Goal: Task Accomplishment & Management: Complete application form

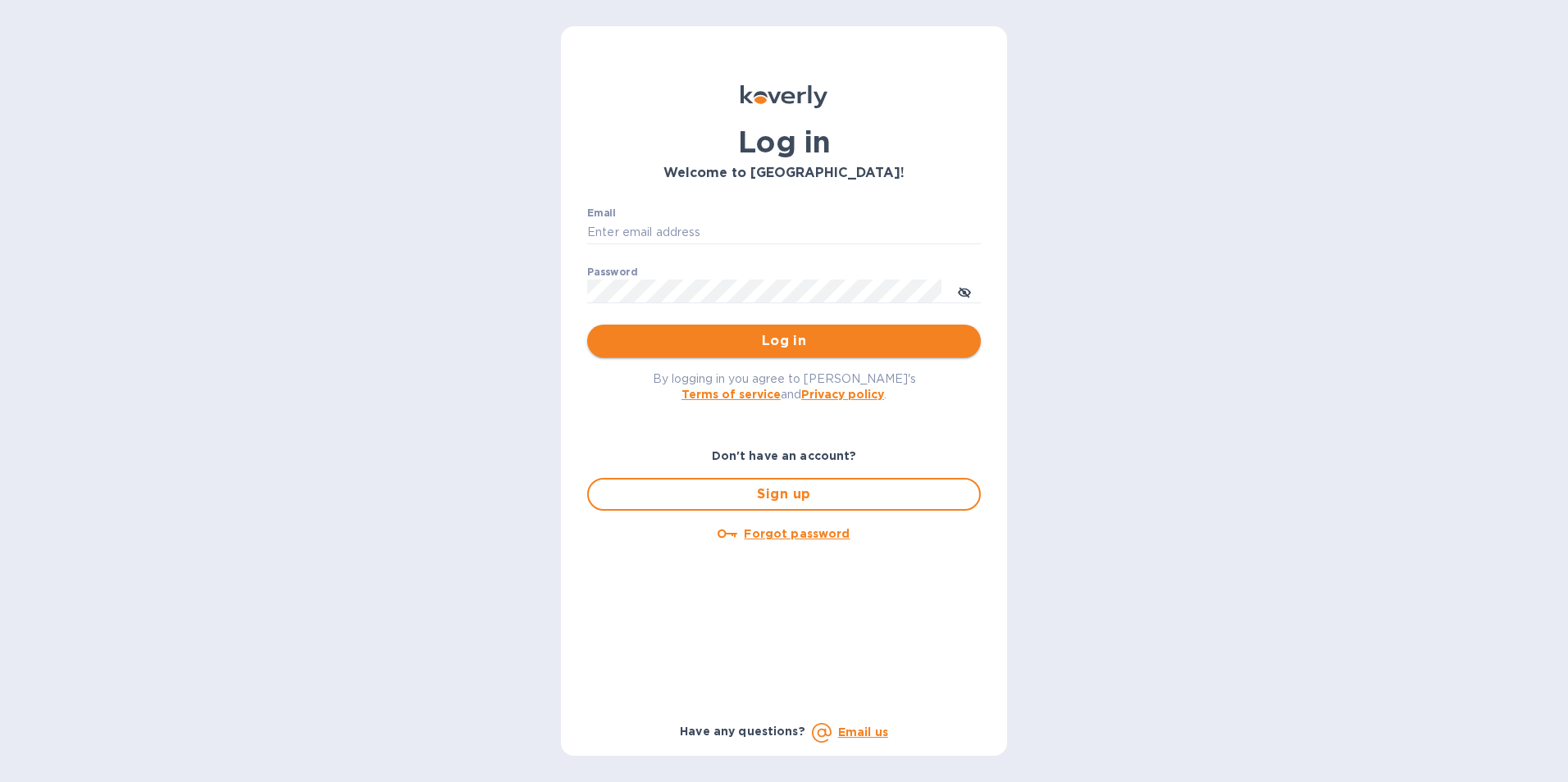
type input "melvin@tcustomsinc.com"
click at [772, 344] on span "Log in" at bounding box center [783, 341] width 368 height 20
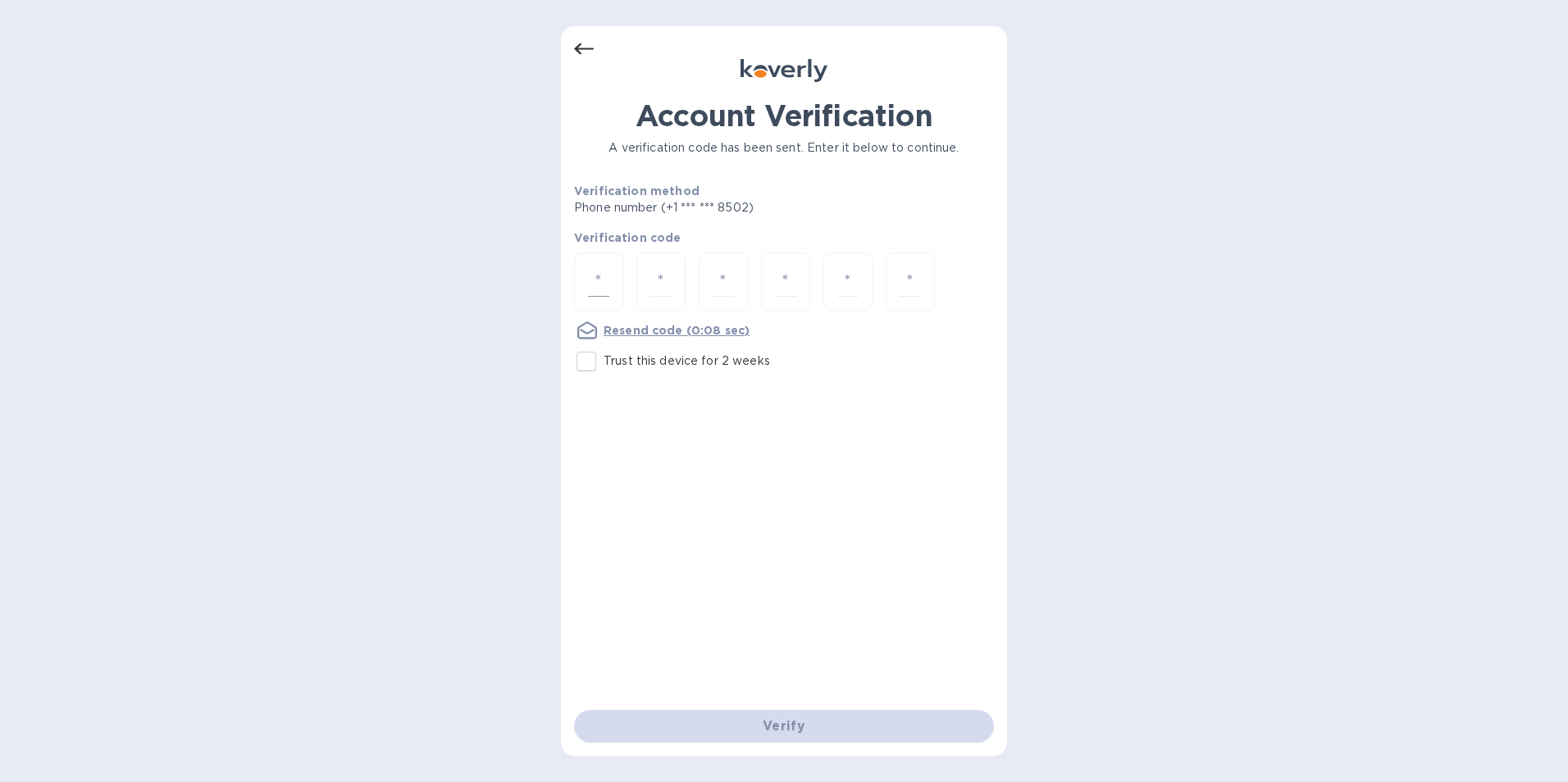
click at [586, 279] on div at bounding box center [598, 281] width 49 height 58
type input "9"
type input "4"
type input "2"
type input "1"
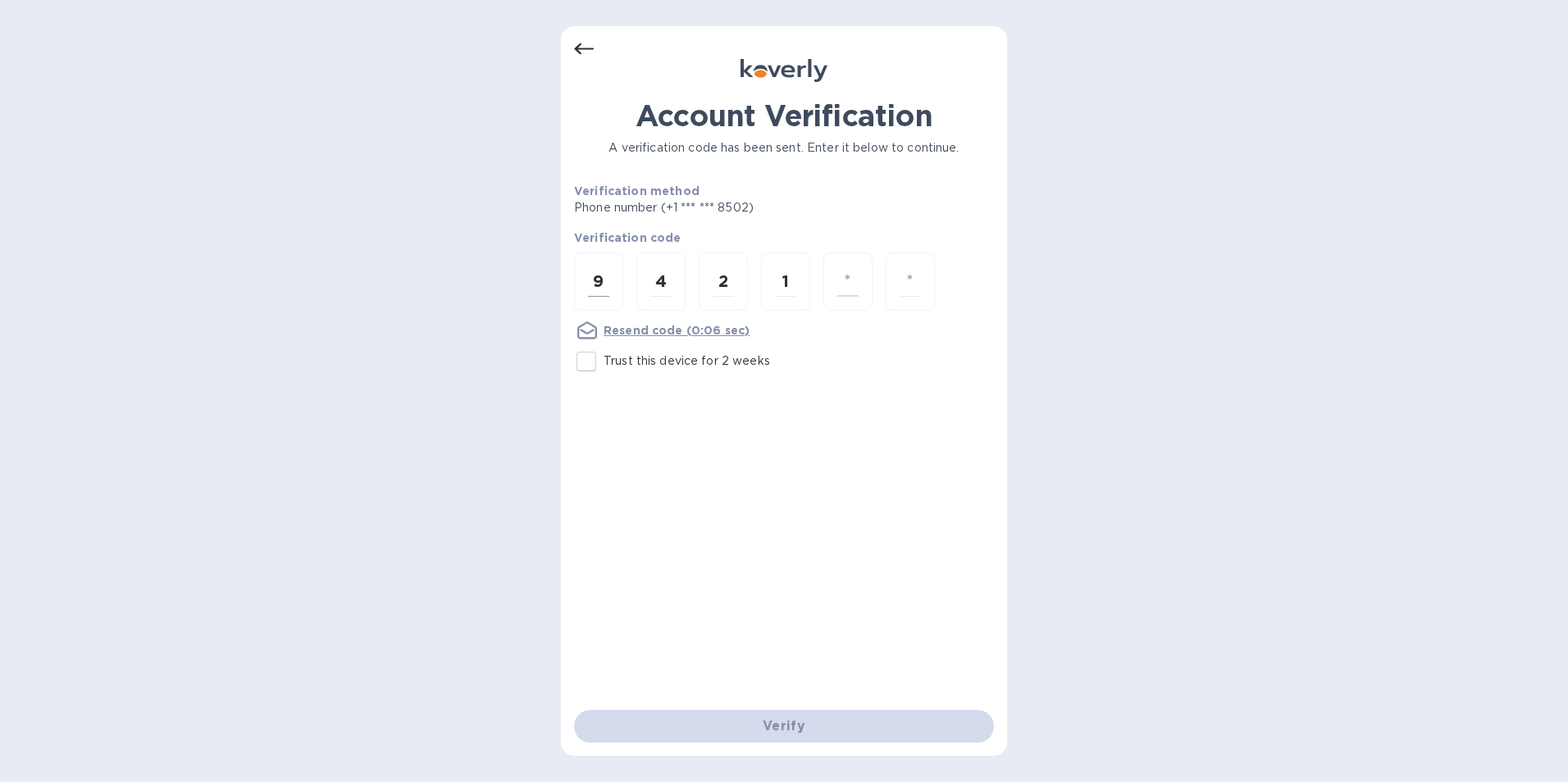
type input "7"
type input "9"
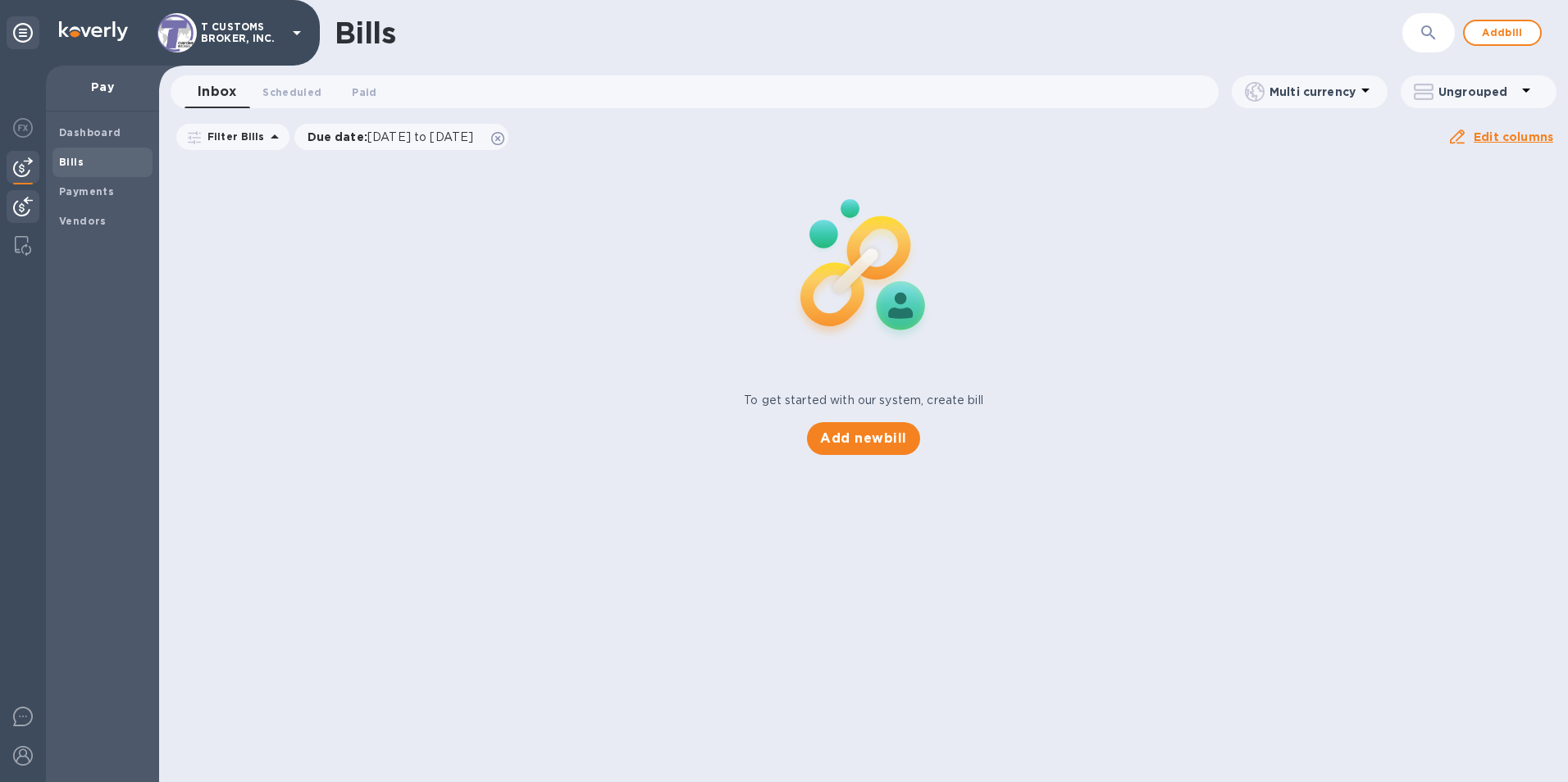
click at [19, 201] on img at bounding box center [23, 207] width 20 height 20
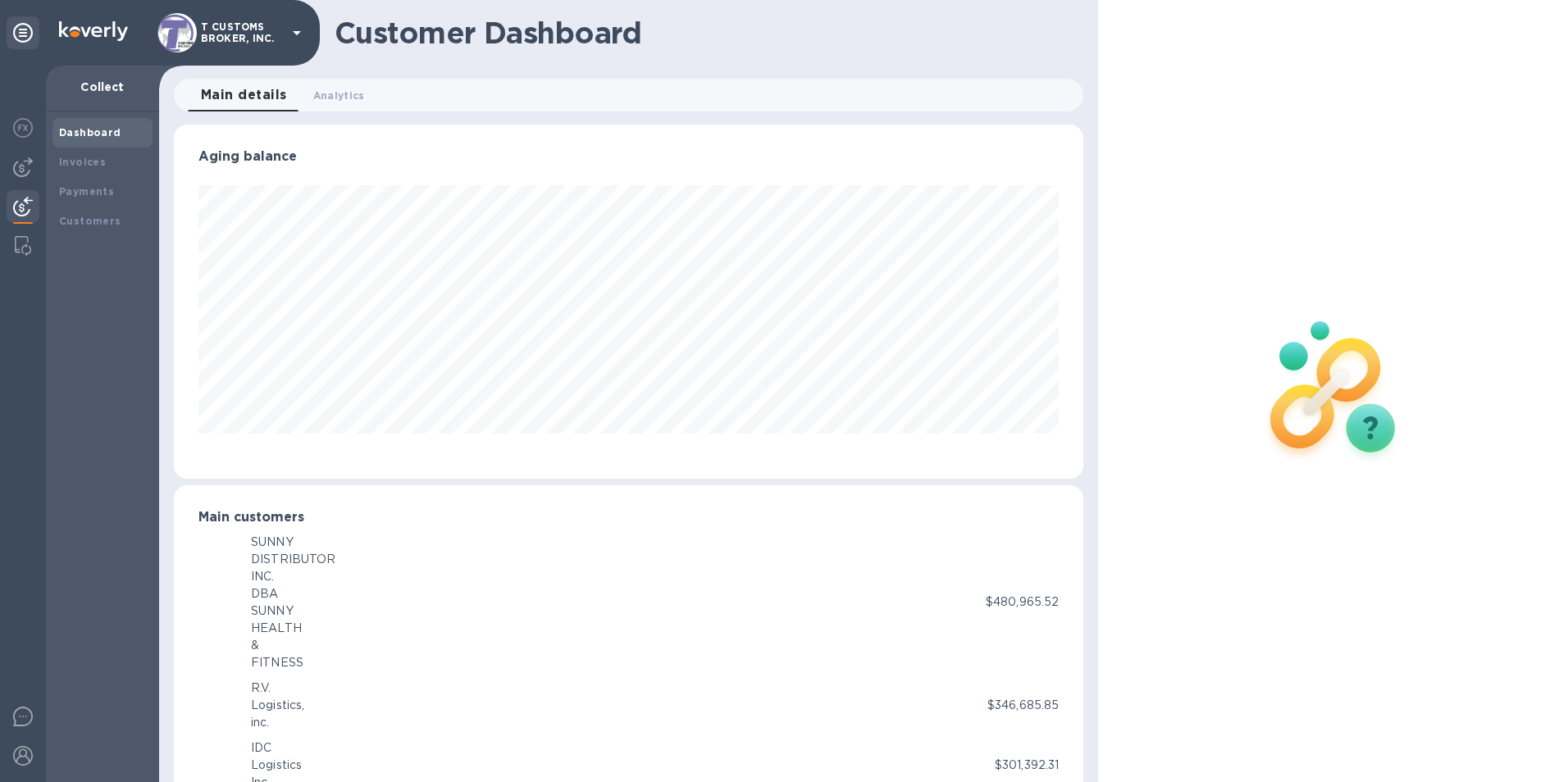
scroll to position [819486, 818945]
click at [93, 220] on b "Customers" at bounding box center [90, 221] width 63 height 12
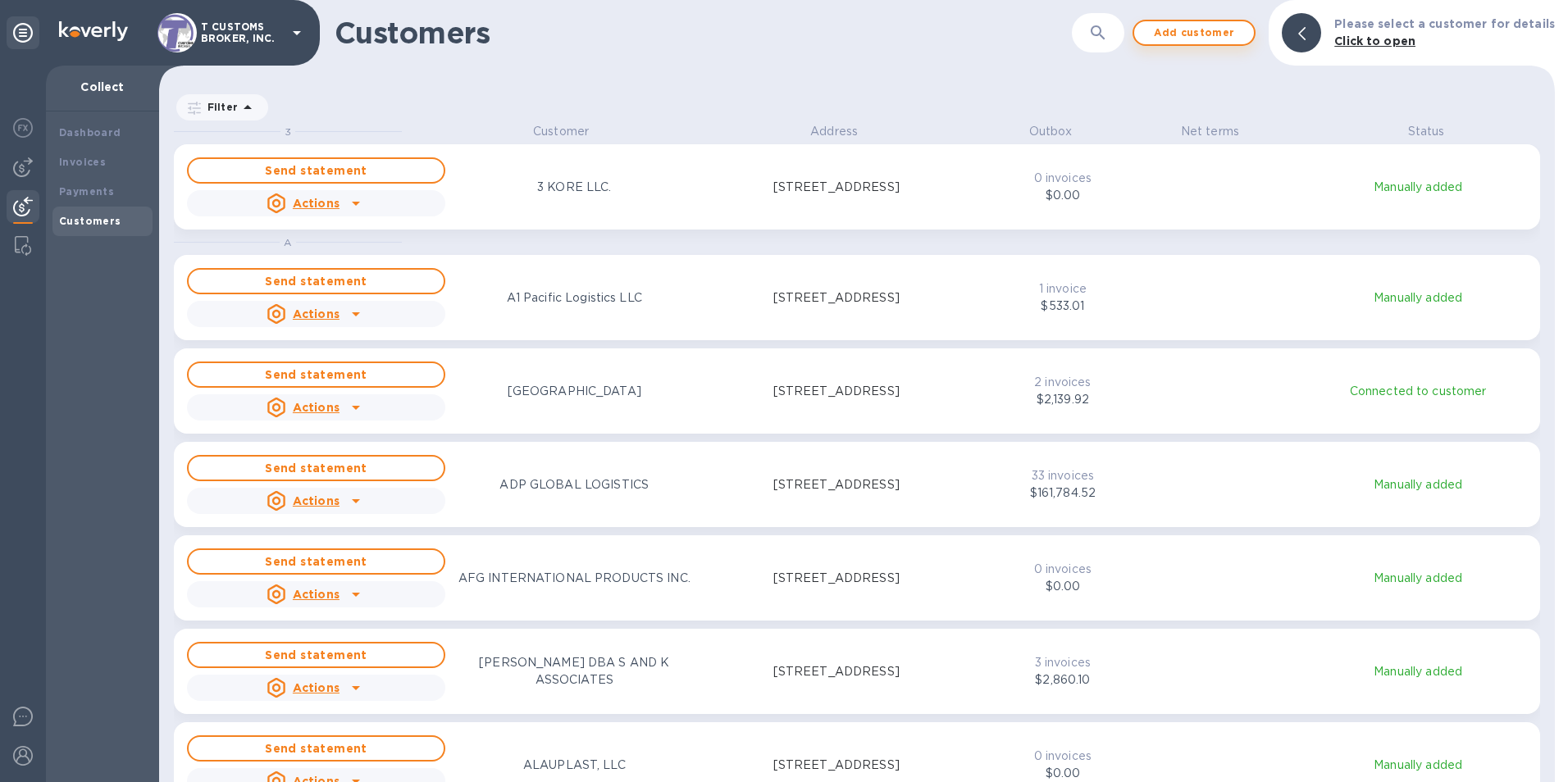
scroll to position [647, 1389]
click at [1099, 38] on icon "button" at bounding box center [1098, 33] width 20 height 20
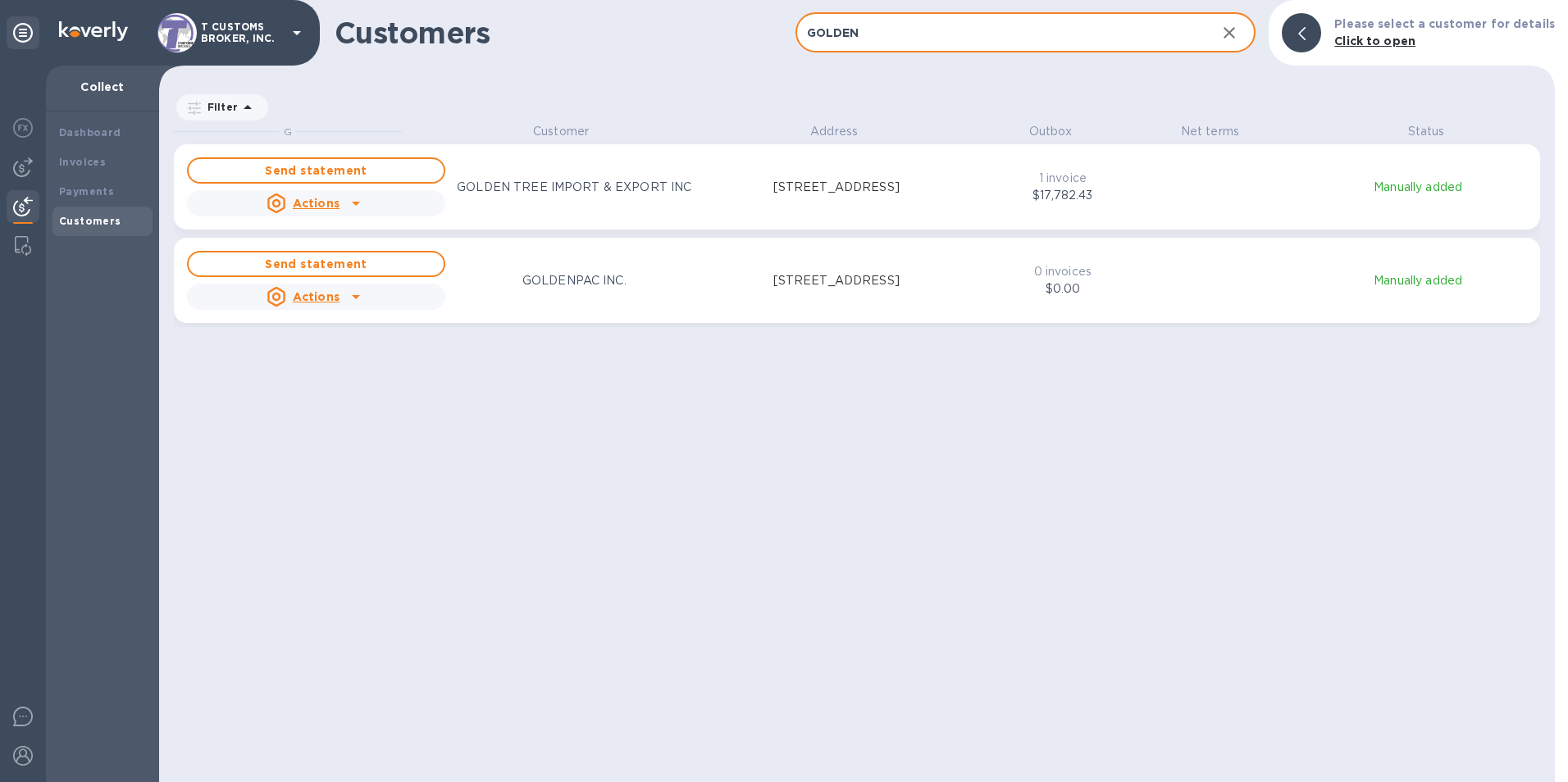
type input "GOLDEN"
click at [344, 201] on div "grid" at bounding box center [356, 203] width 26 height 26
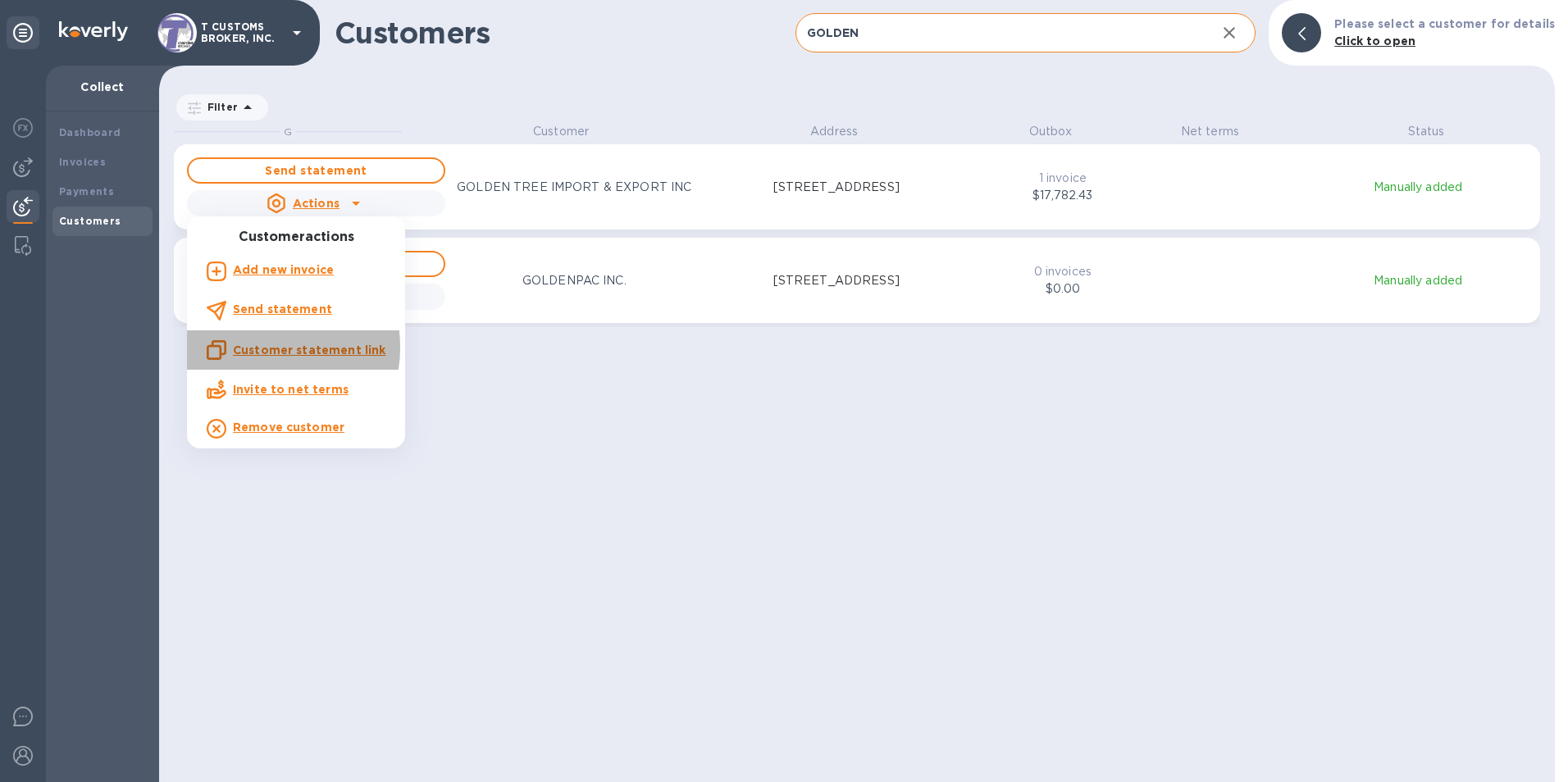
click at [258, 348] on u "Customer statement link" at bounding box center [309, 350] width 152 height 13
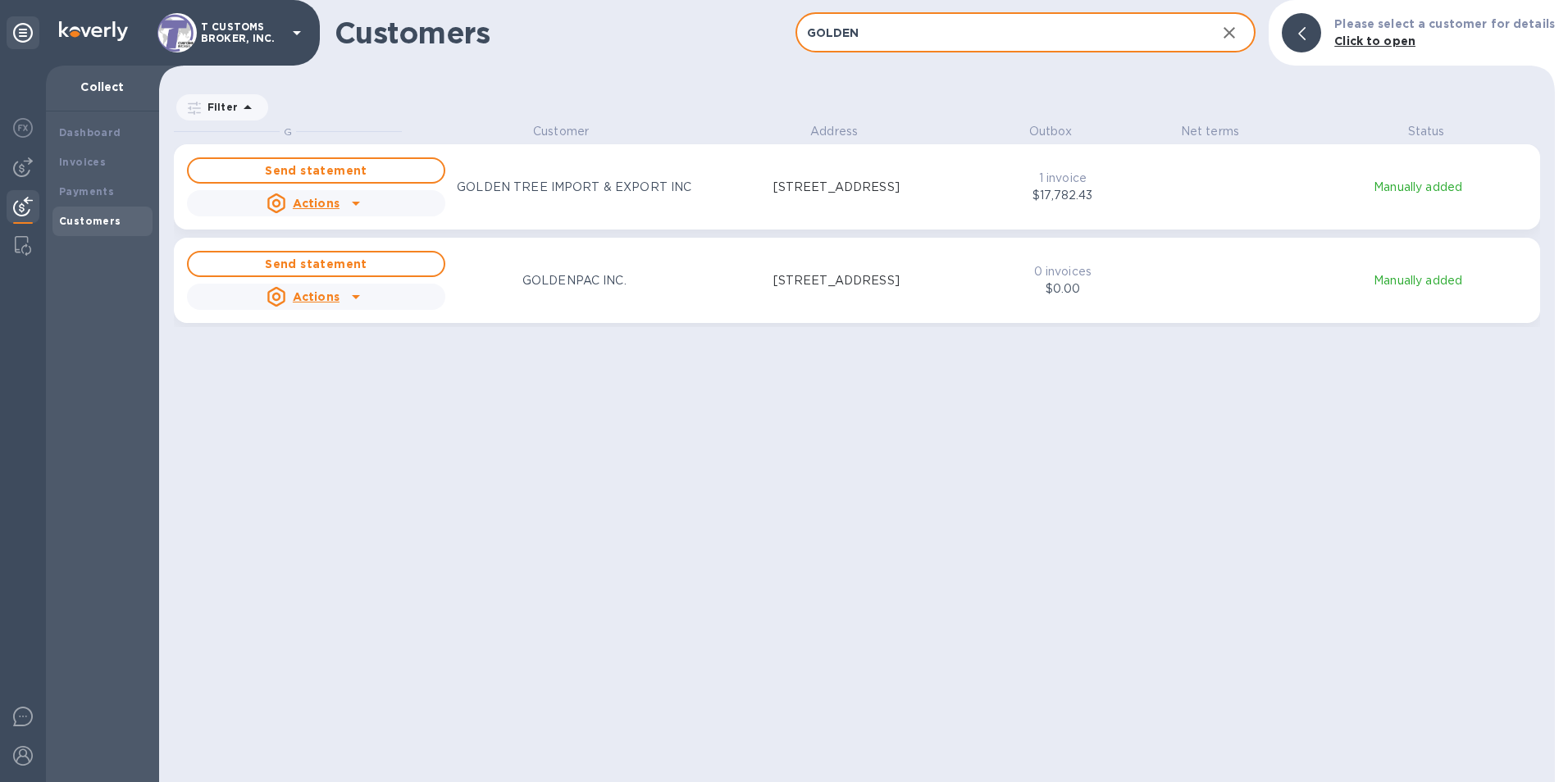
drag, startPoint x: 893, startPoint y: 36, endPoint x: 639, endPoint y: 37, distance: 254.0
click at [643, 37] on div "Customers GOLDEN ​ Add customer Please select a customer for details Click to o…" at bounding box center [857, 33] width 1396 height 66
click at [71, 155] on b "Invoices" at bounding box center [82, 161] width 47 height 12
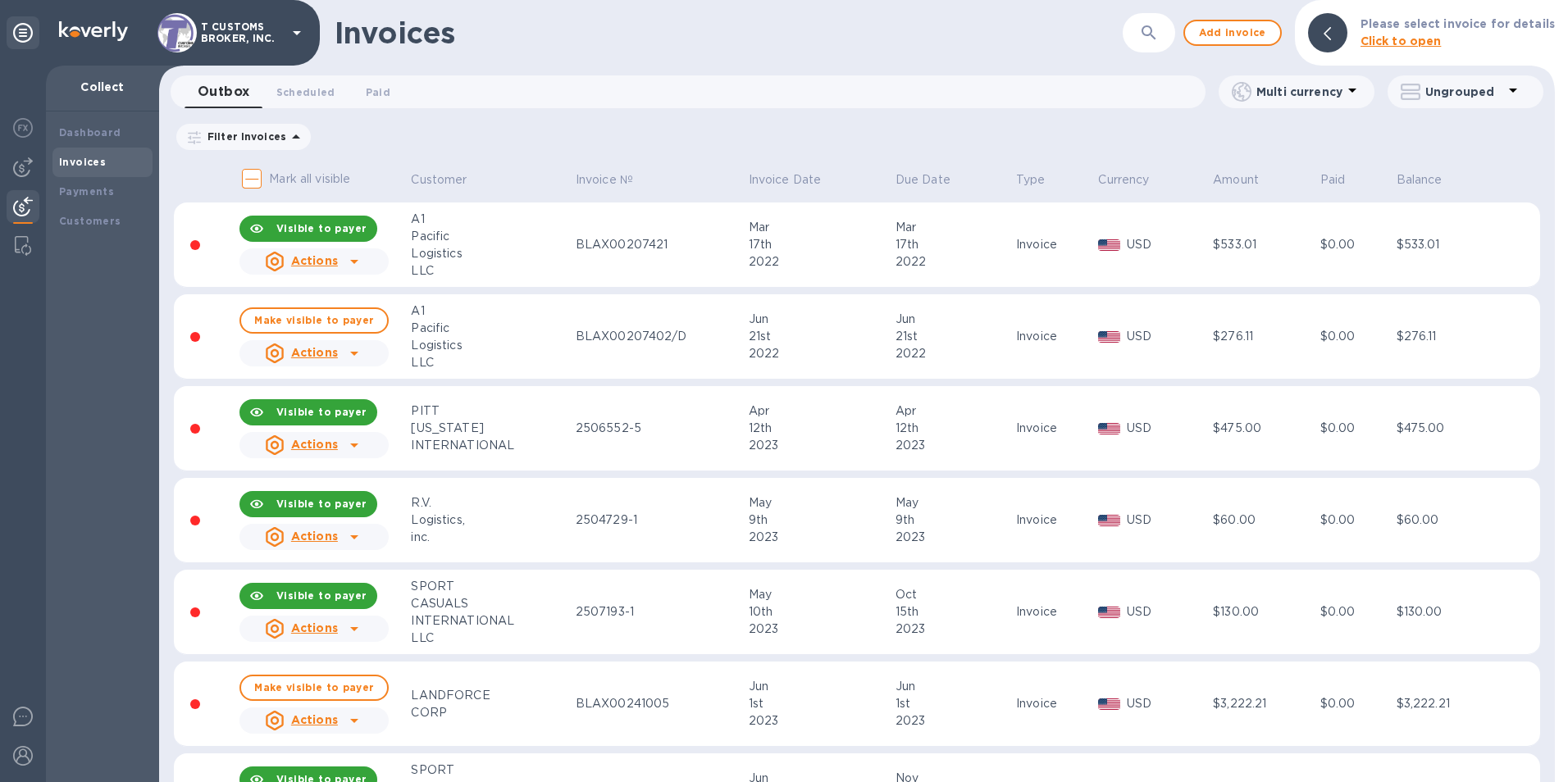
click at [1409, 32] on p "Please select invoice for details" at bounding box center [1456, 24] width 194 height 17
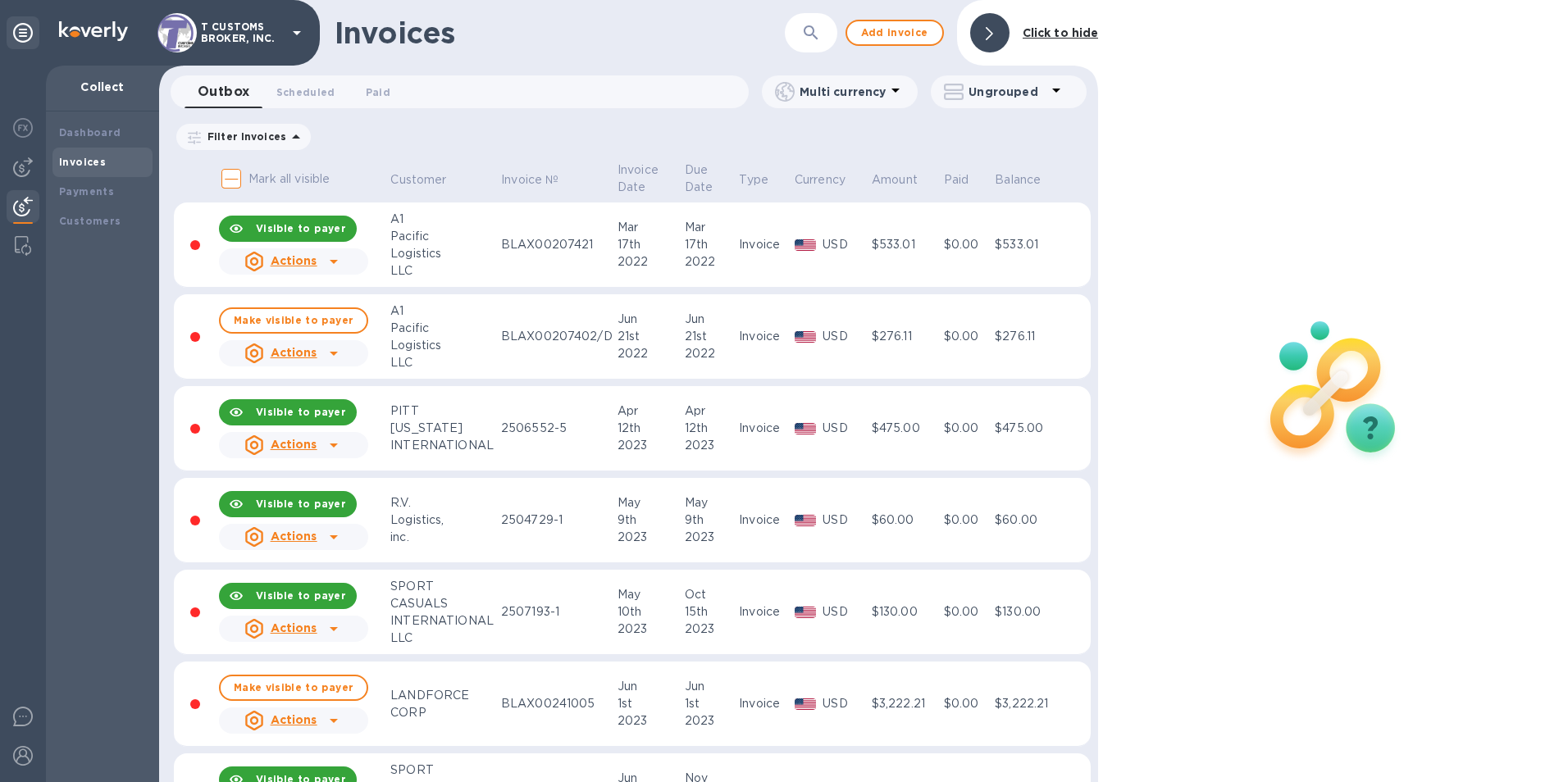
click at [1013, 30] on div at bounding box center [989, 33] width 53 height 53
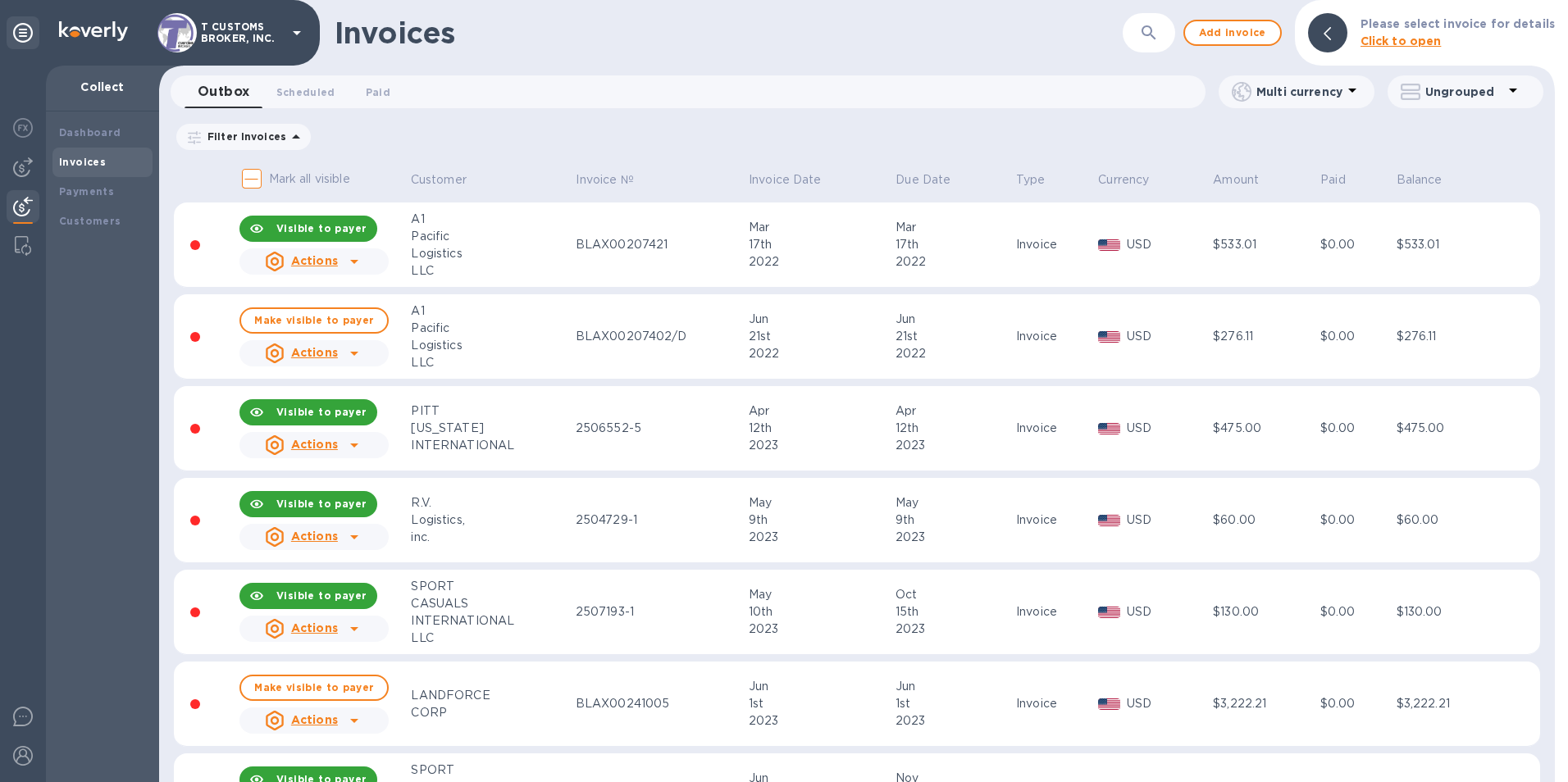
click at [1159, 36] on icon "button" at bounding box center [1149, 33] width 20 height 20
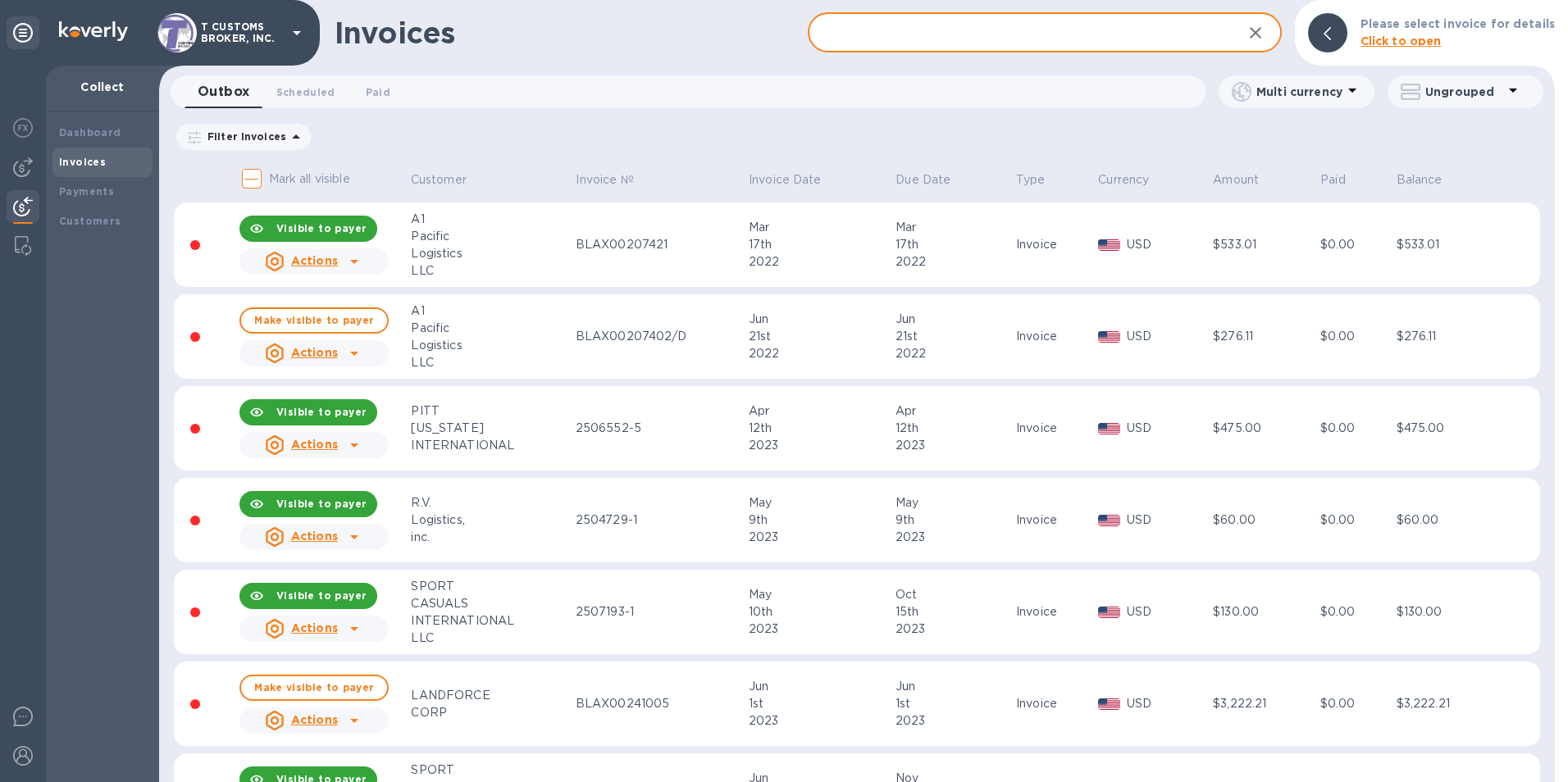
click at [924, 36] on input "text" at bounding box center [1018, 33] width 420 height 40
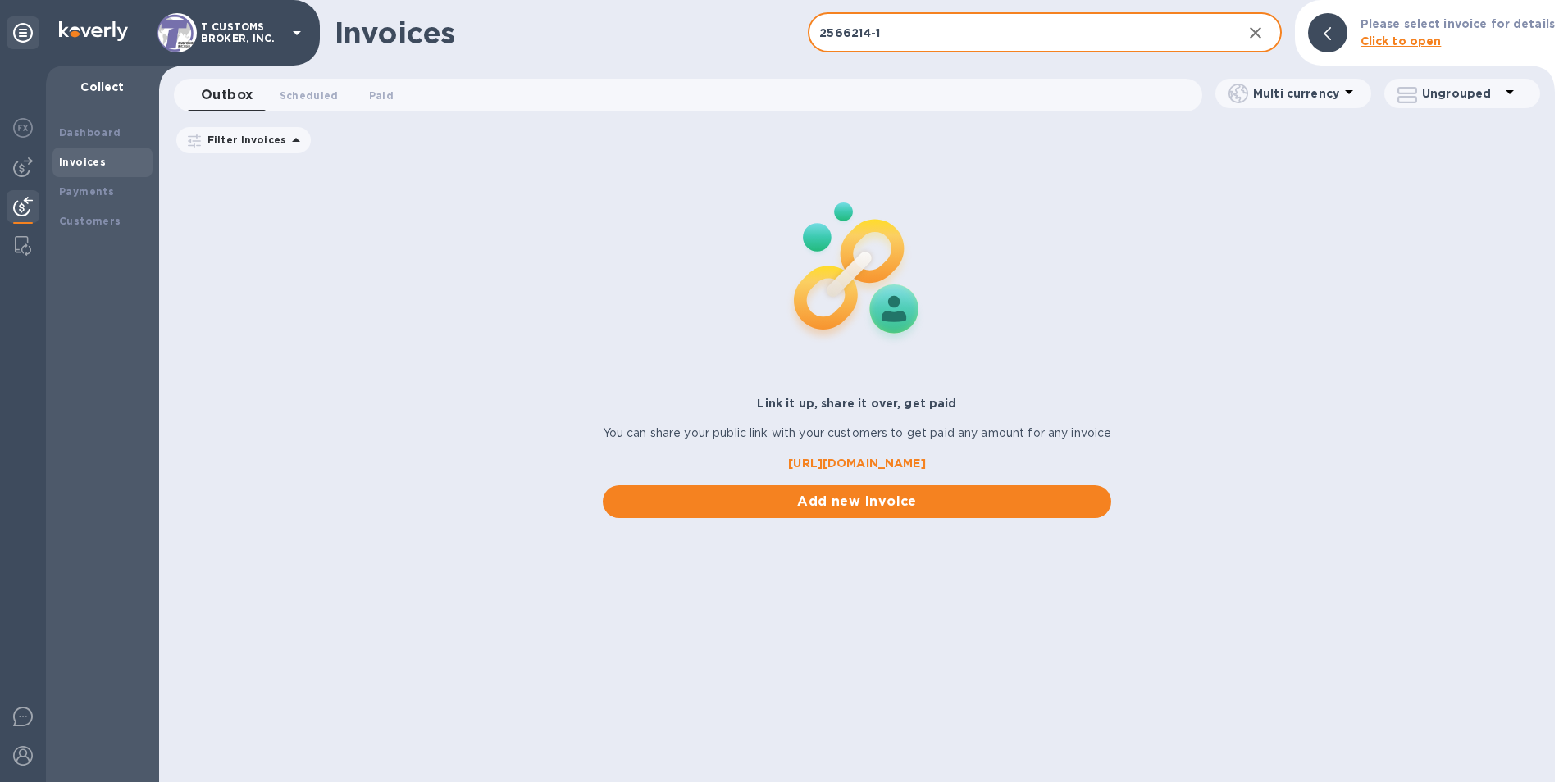
type input "2566214-1"
click at [1017, 145] on div "Filter Invoices Amount Paid Balance" at bounding box center [856, 139] width 1366 height 31
click at [875, 505] on span "Add new invoice" at bounding box center [857, 502] width 483 height 20
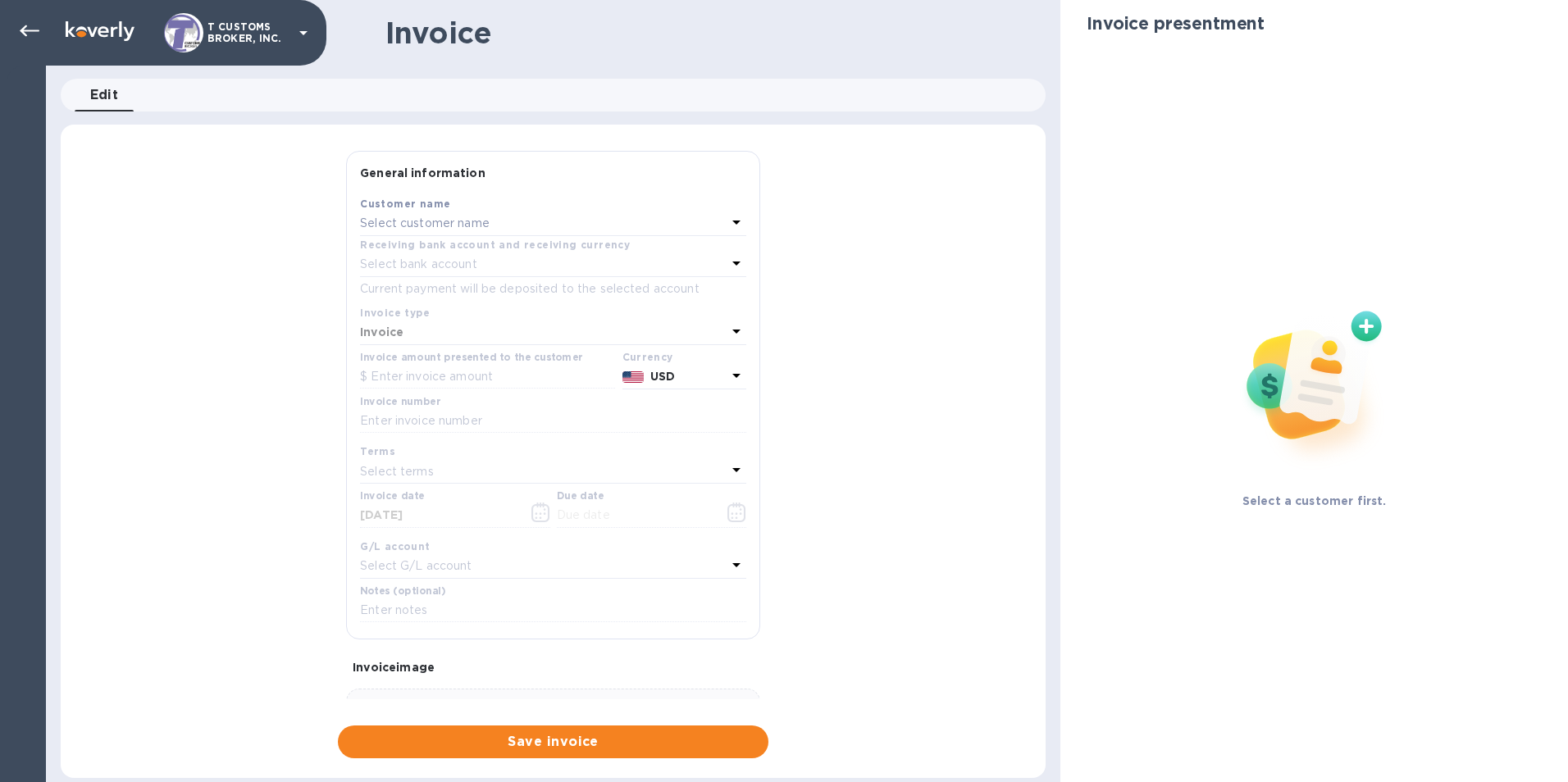
click at [378, 222] on p "Select customer name" at bounding box center [424, 223] width 130 height 17
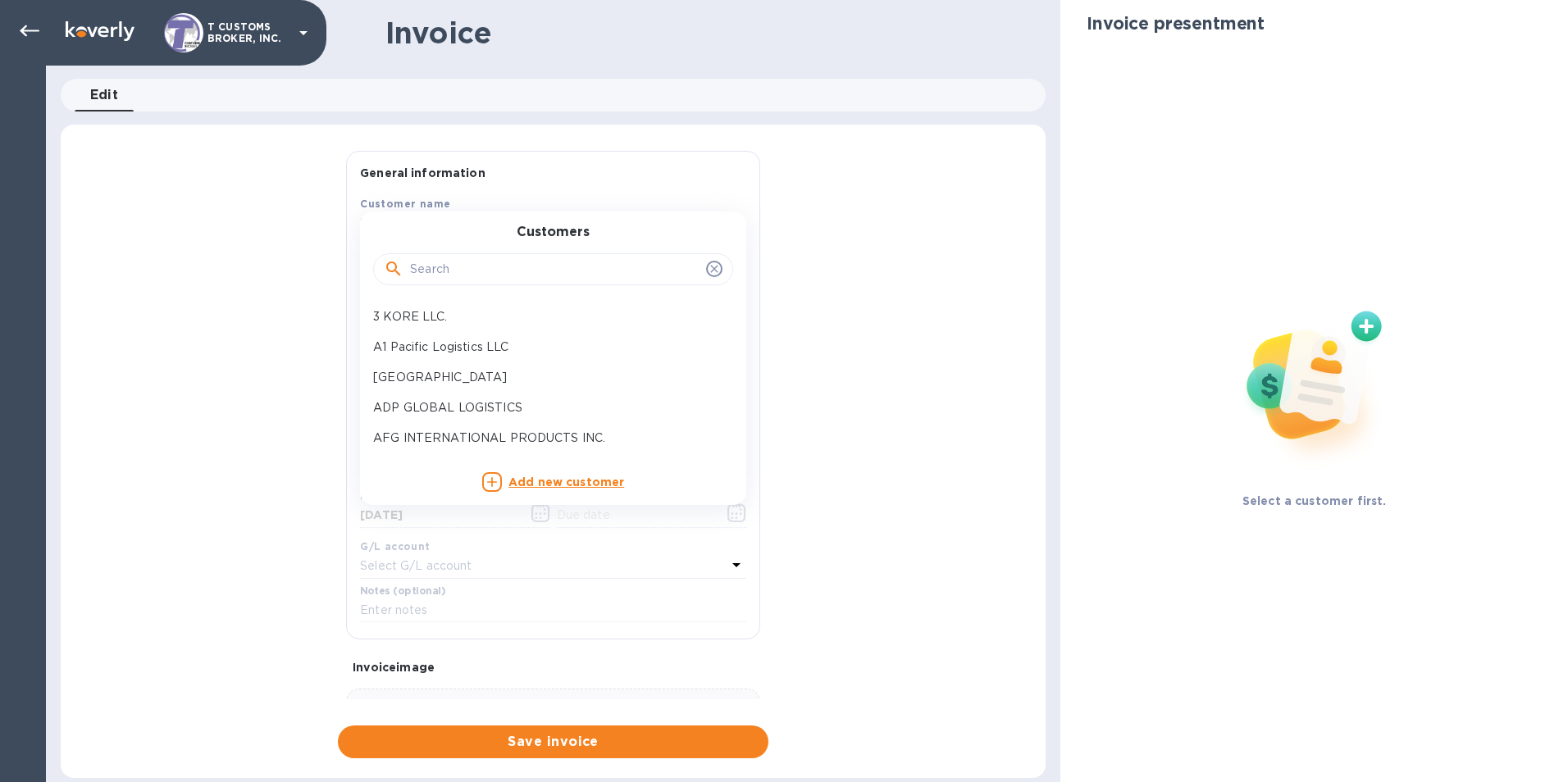
click at [410, 285] on div at bounding box center [552, 269] width 360 height 33
click at [410, 275] on input "text" at bounding box center [554, 269] width 290 height 25
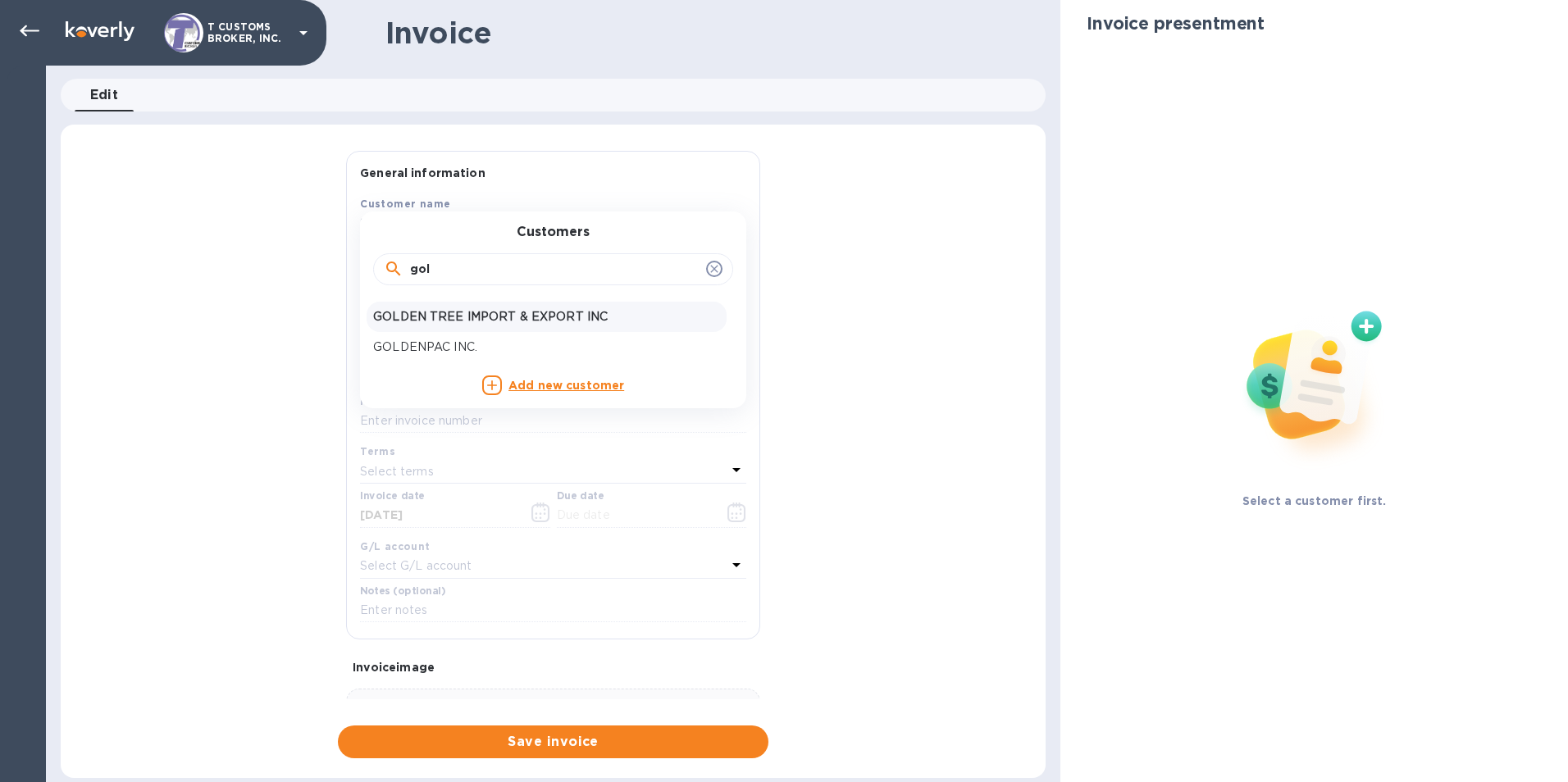
type input "gol"
click at [427, 314] on p "GOLDEN TREE IMPORT & EXPORT INC" at bounding box center [546, 316] width 347 height 17
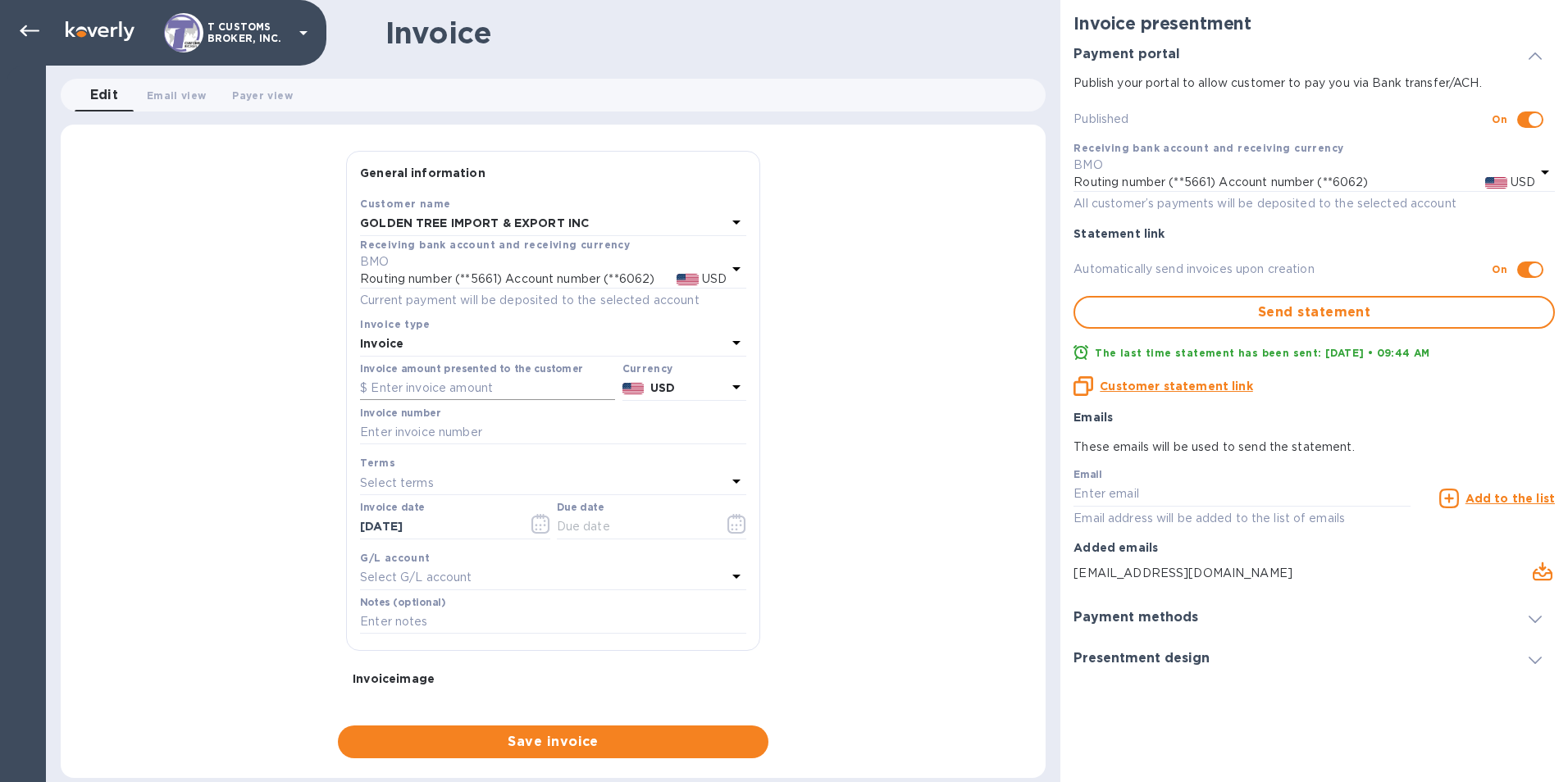
click at [393, 381] on input "text" at bounding box center [487, 389] width 255 height 25
type input "6,037.08"
click at [460, 432] on input "text" at bounding box center [553, 432] width 387 height 25
type input "2566214-1"
click at [384, 486] on p "Select terms" at bounding box center [396, 483] width 74 height 17
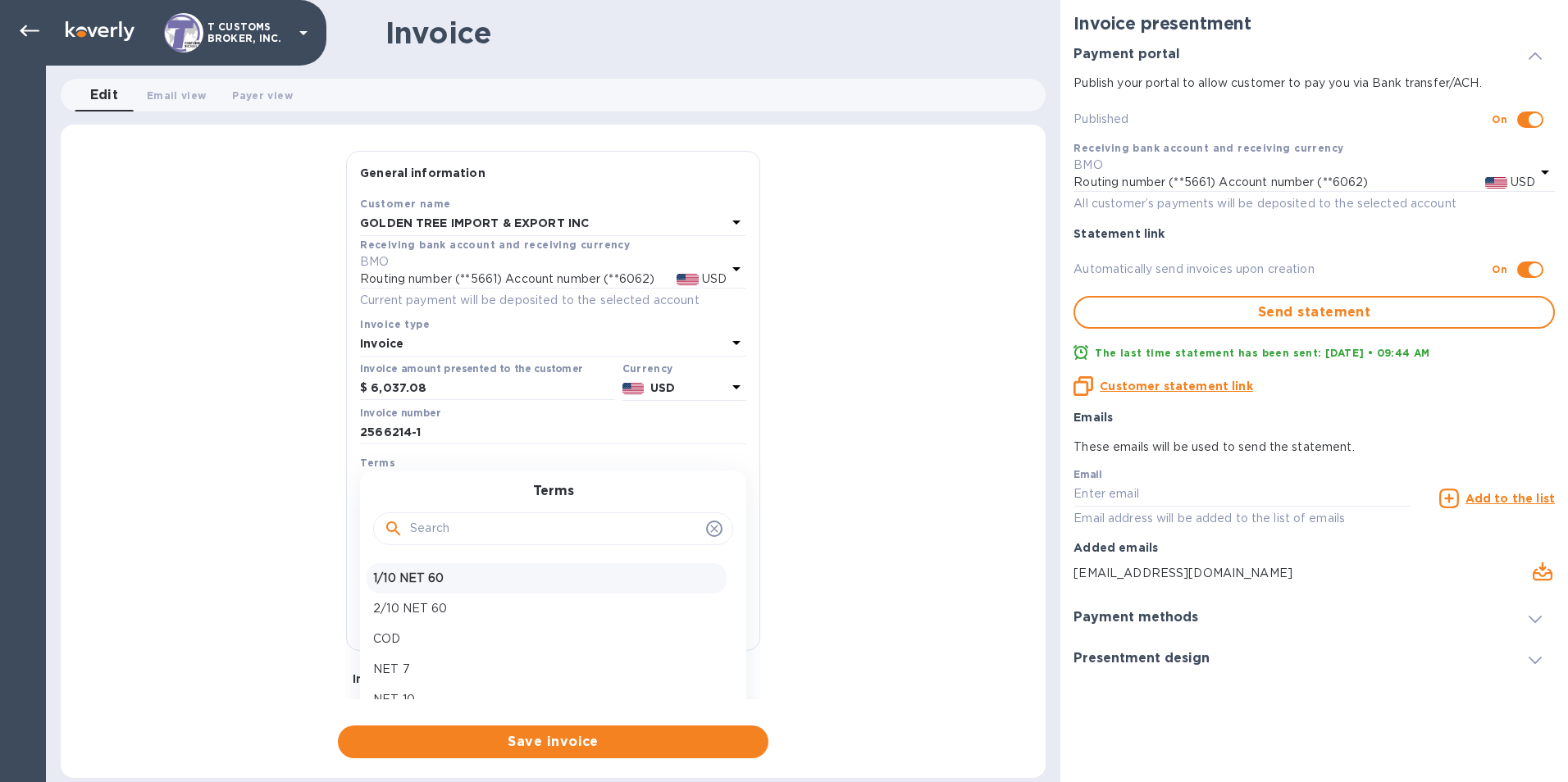
scroll to position [116, 0]
click at [379, 588] on p "COD" at bounding box center [546, 582] width 347 height 17
type input "10/10/2025"
click at [207, 582] on div "General information Save Customer name GOLDEN TREE IMPORT & EXPORT INC Receivin…" at bounding box center [553, 454] width 984 height 608
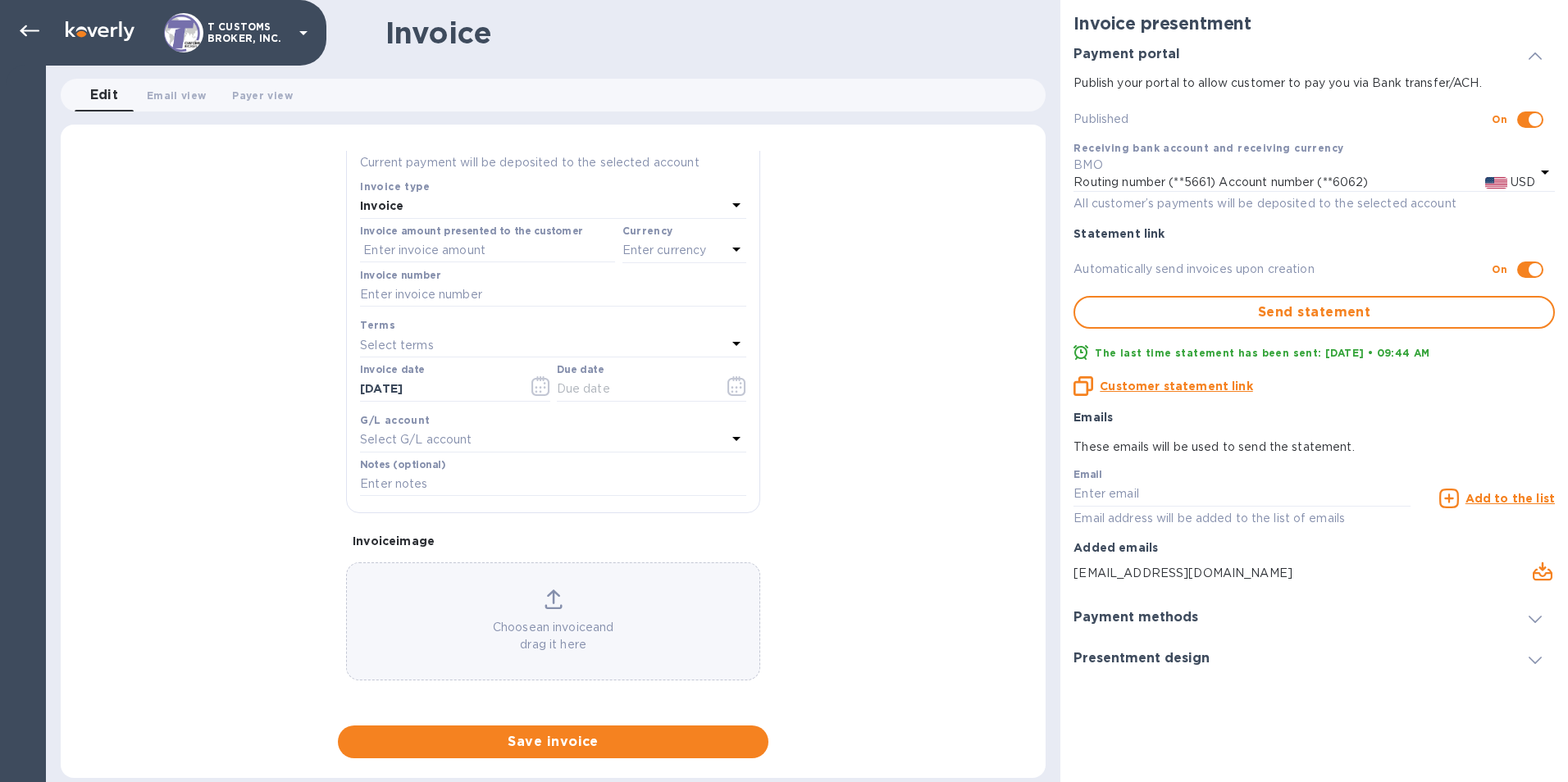
scroll to position [138, 0]
click at [564, 751] on span "Save invoice" at bounding box center [553, 742] width 404 height 20
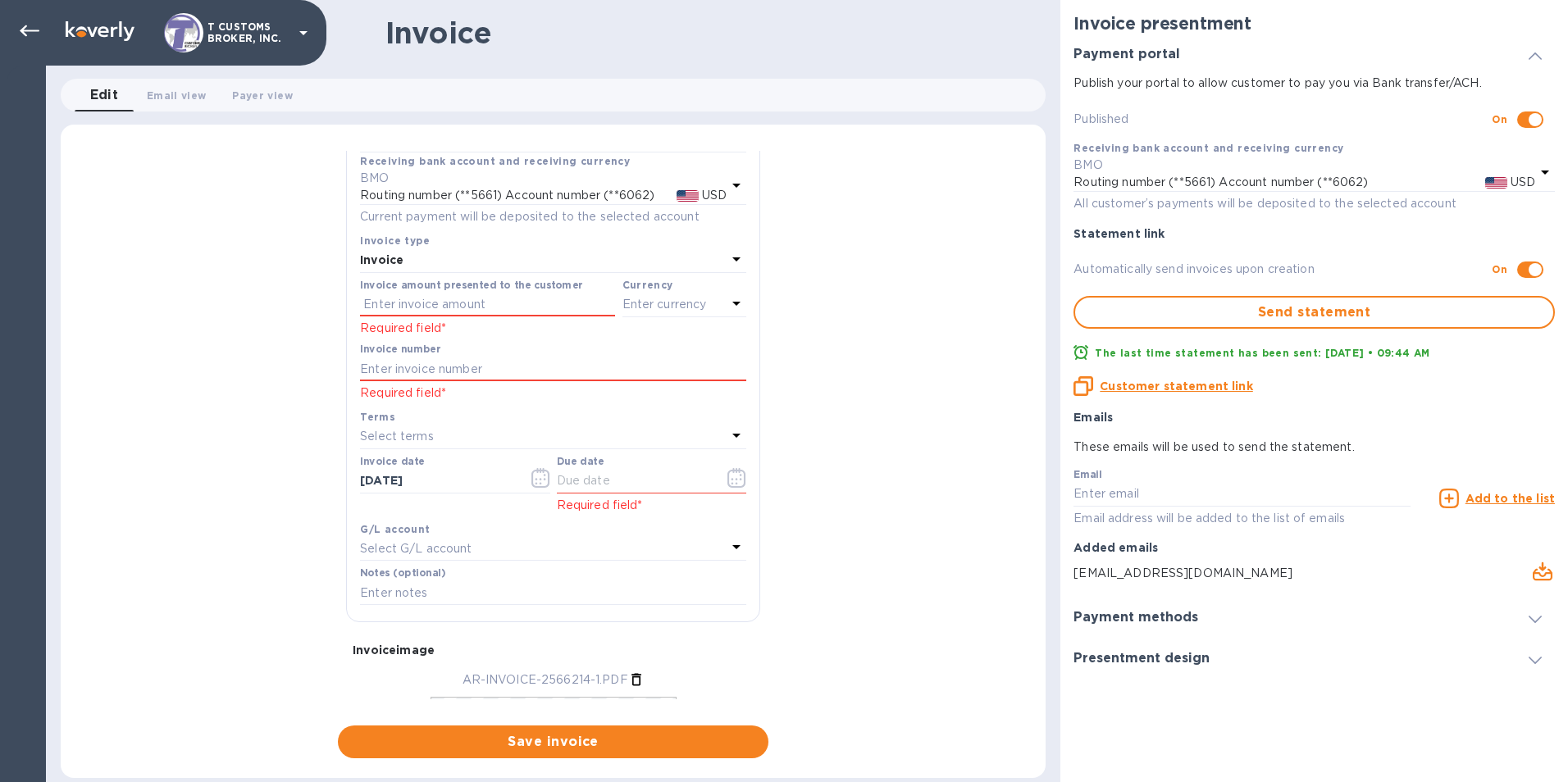
scroll to position [0, 0]
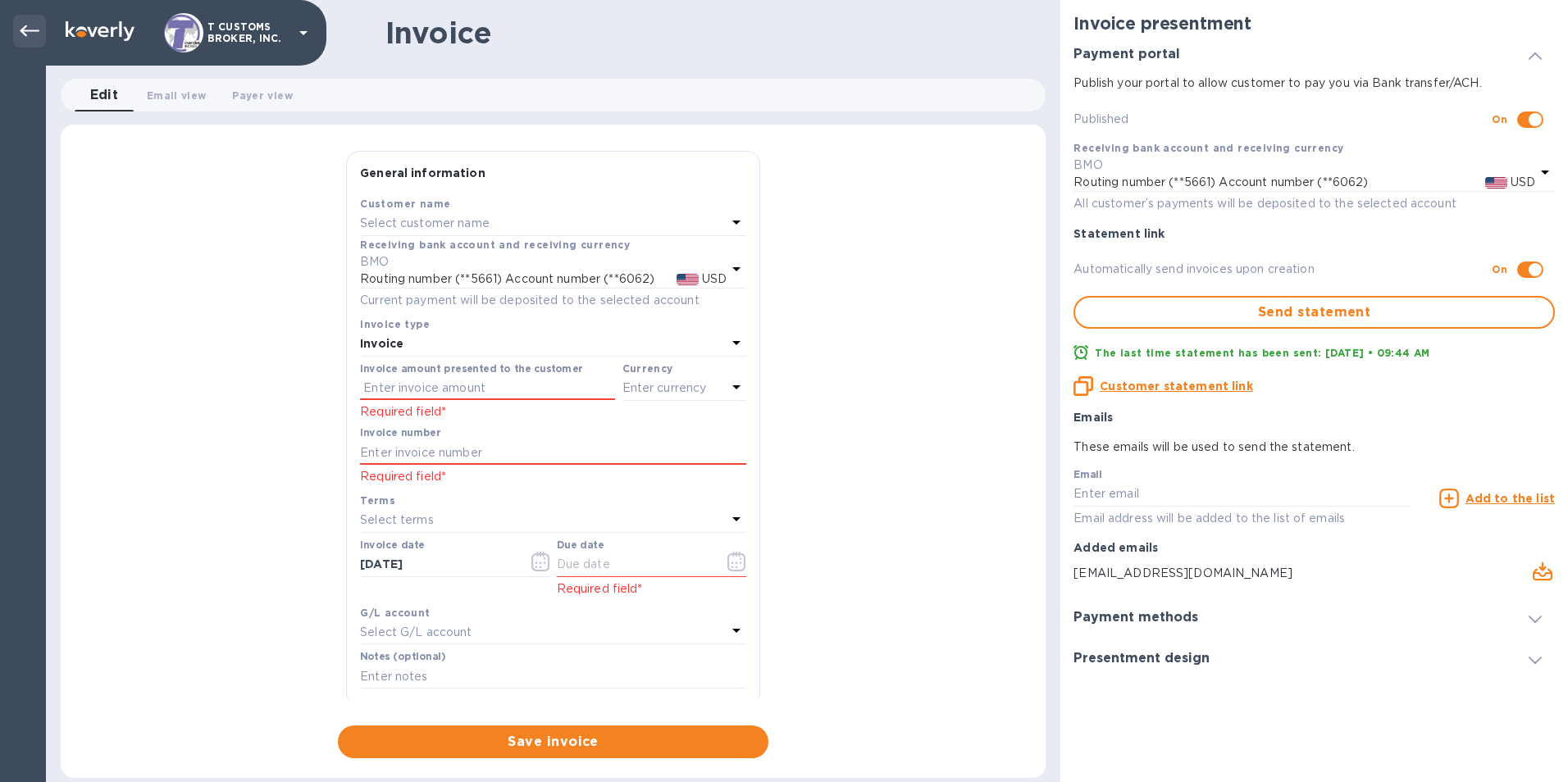
click at [20, 29] on icon at bounding box center [30, 31] width 20 height 20
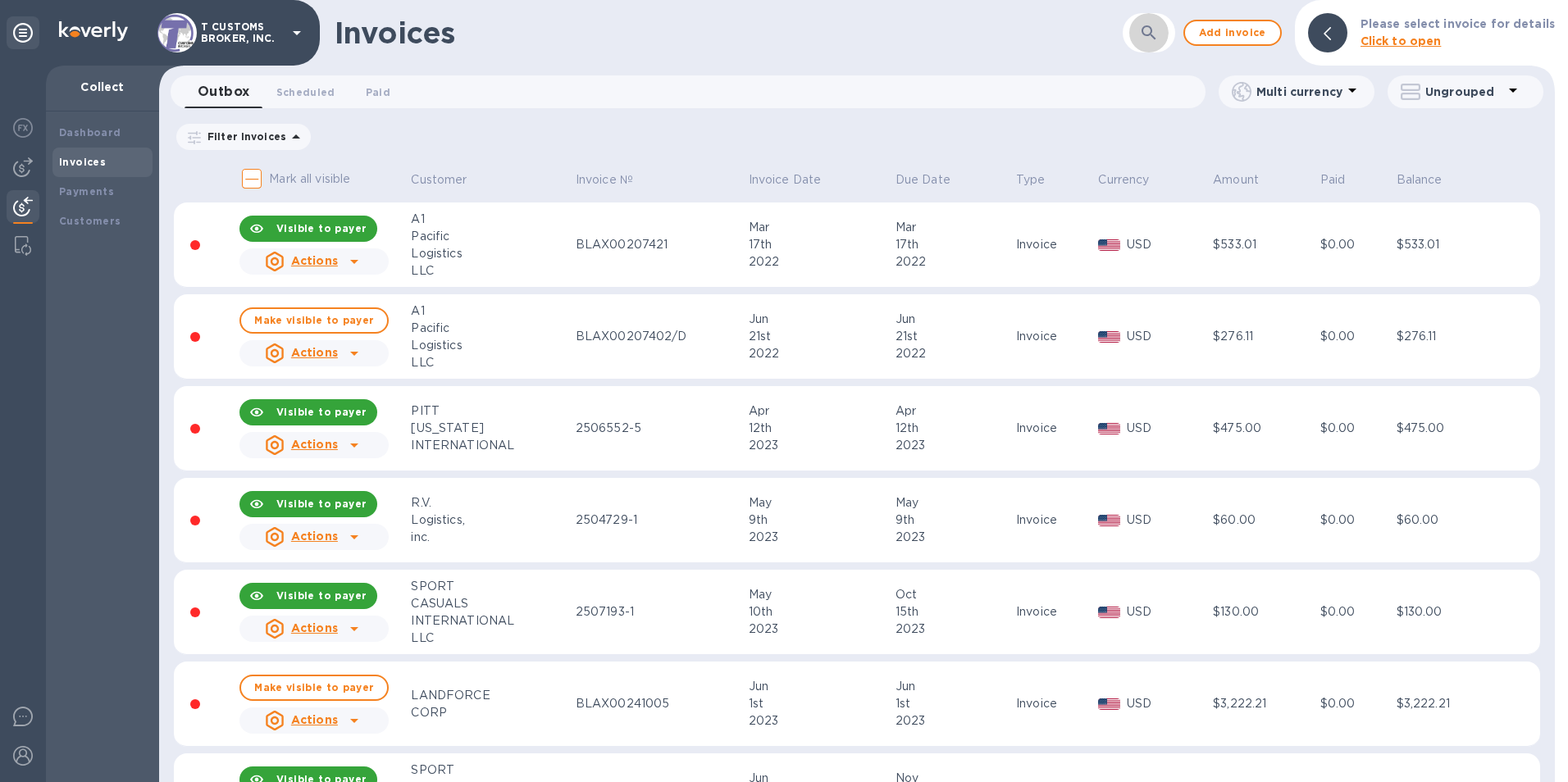
click at [1155, 34] on icon "button" at bounding box center [1149, 33] width 20 height 20
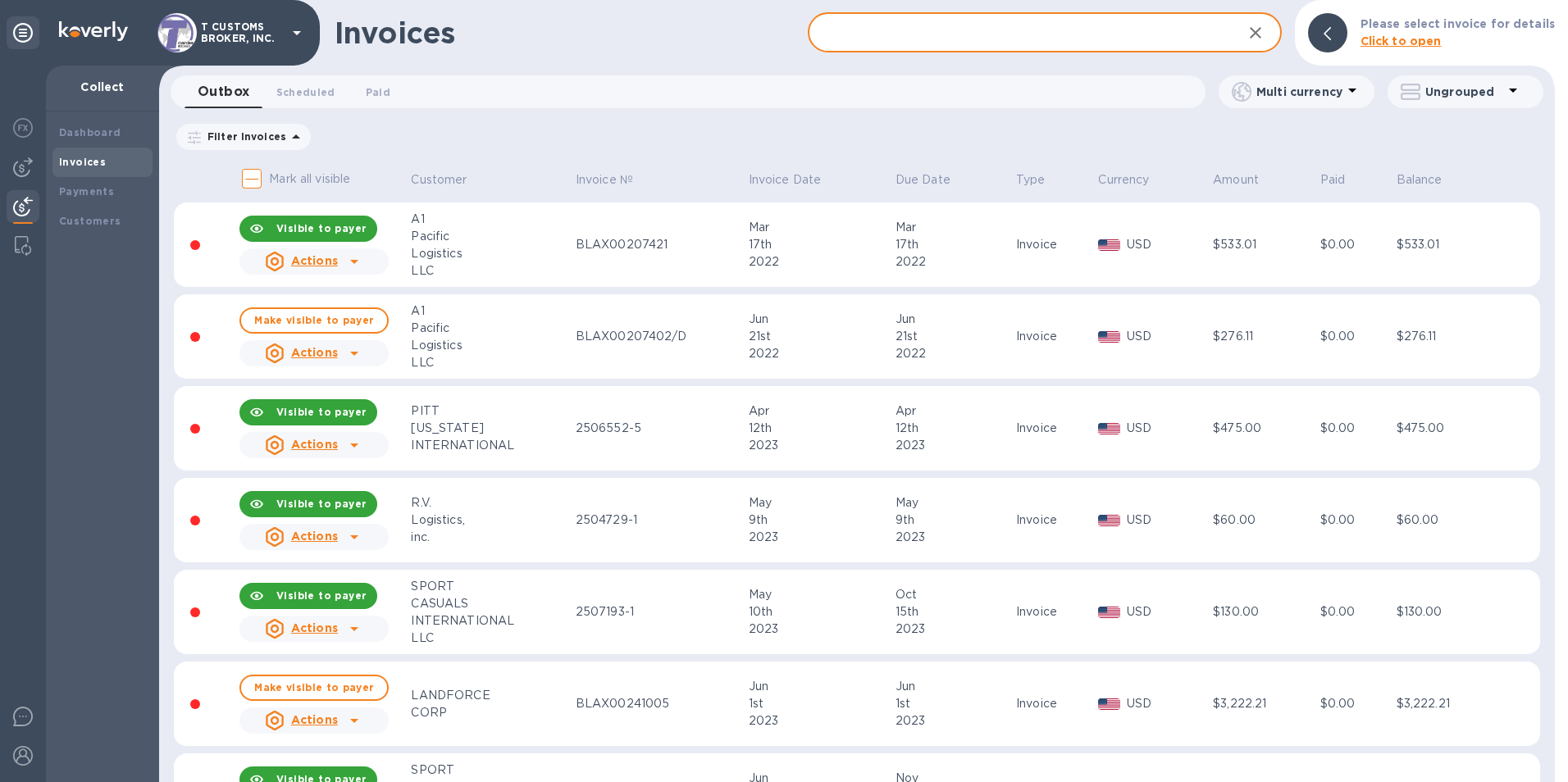
click at [1082, 58] on div "Invoices ​ Add invoice Please select invoice for details Click to open" at bounding box center [857, 33] width 1396 height 66
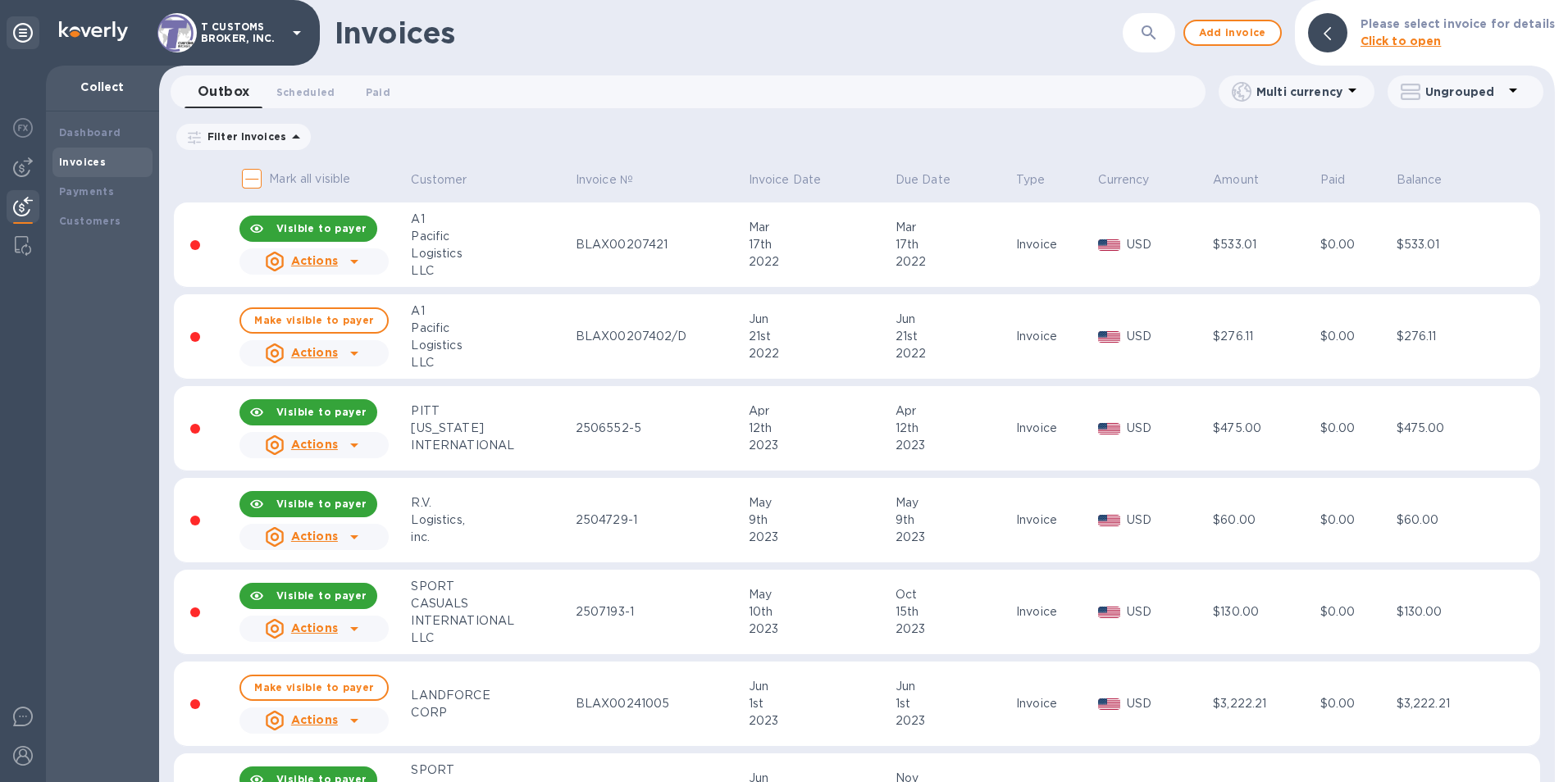
click at [1156, 41] on icon "button" at bounding box center [1149, 33] width 20 height 20
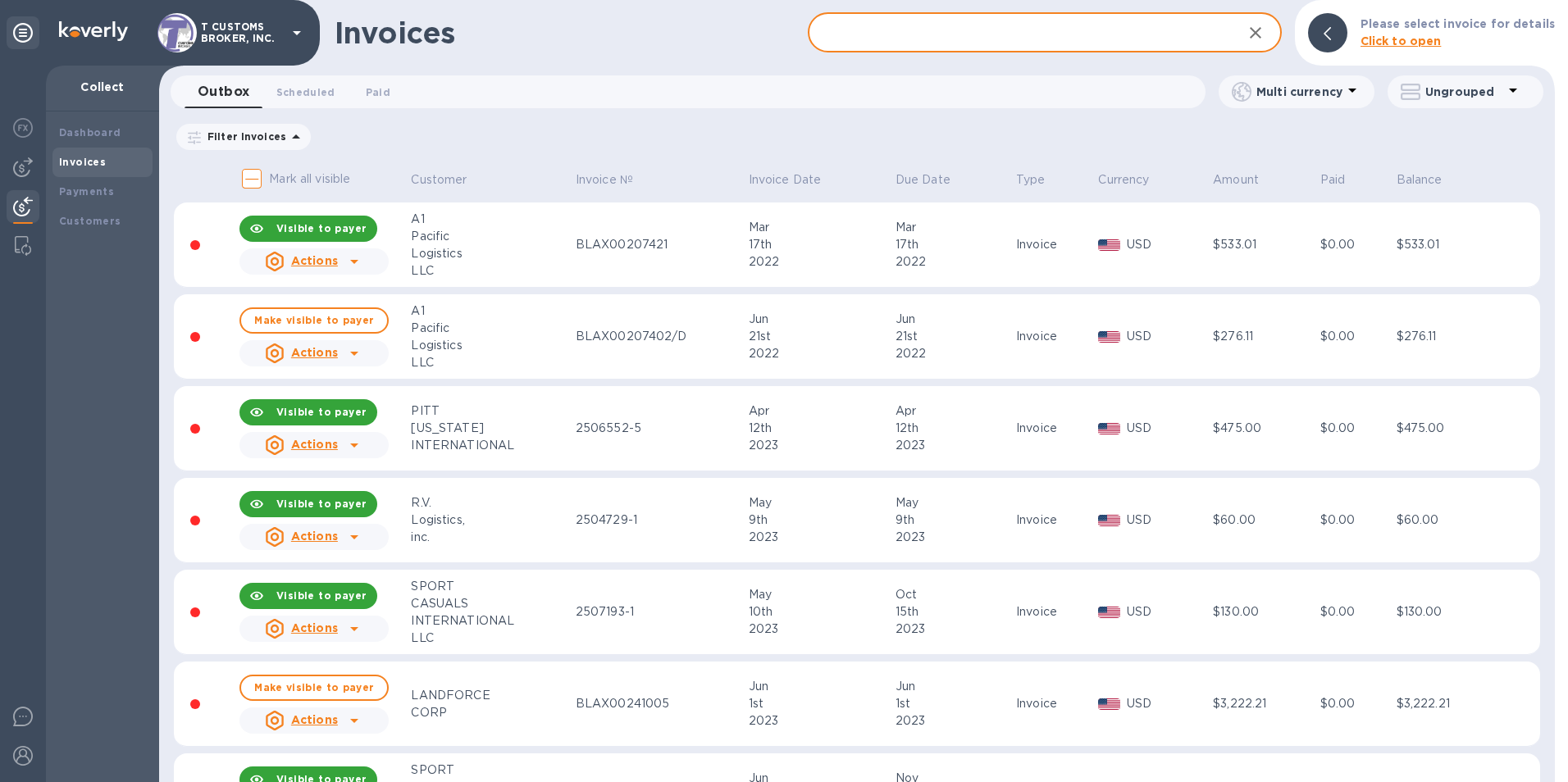
click at [977, 34] on input "text" at bounding box center [1018, 33] width 420 height 40
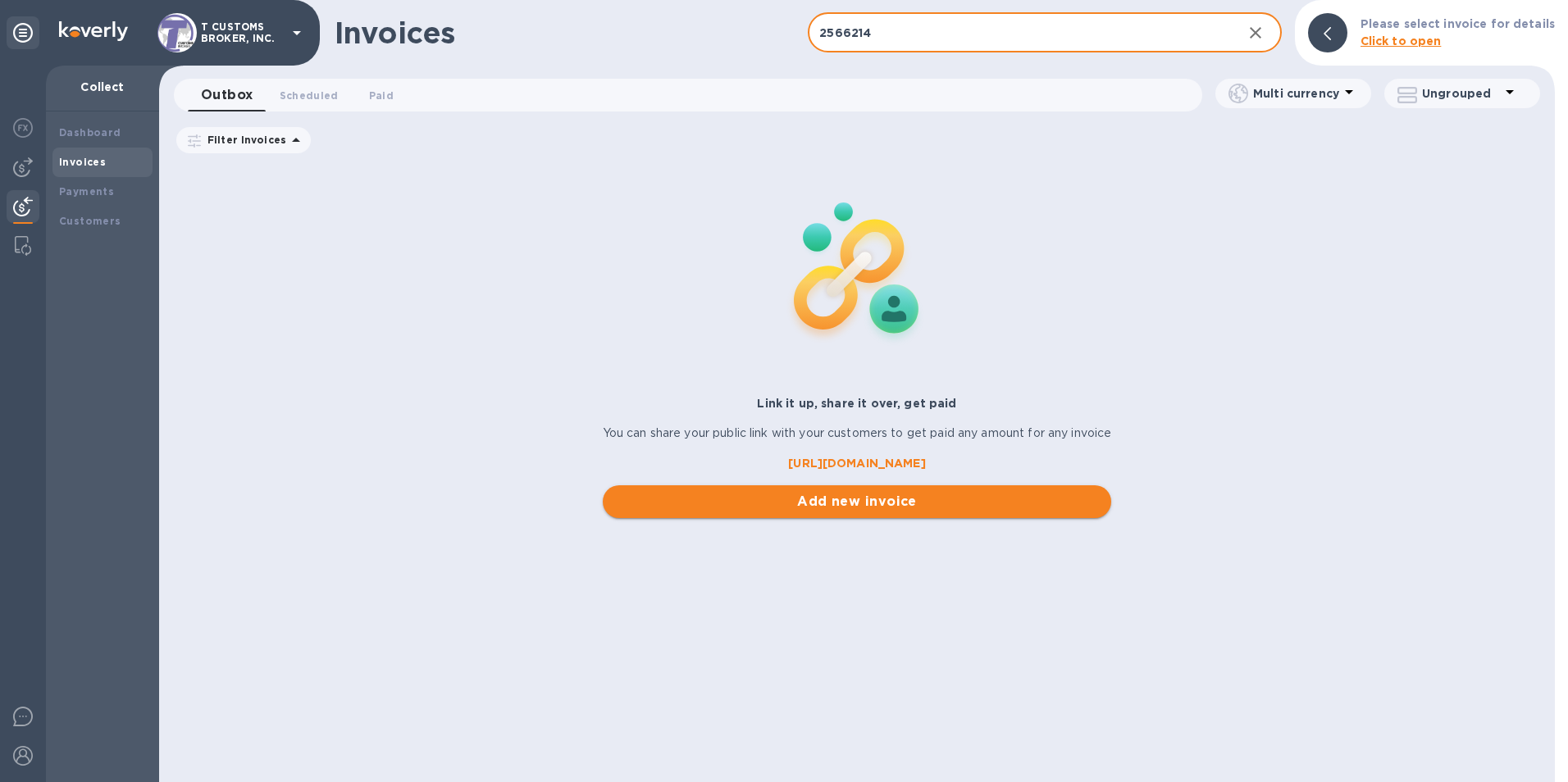
type input "2566214"
click at [835, 502] on span "Add new invoice" at bounding box center [857, 502] width 483 height 20
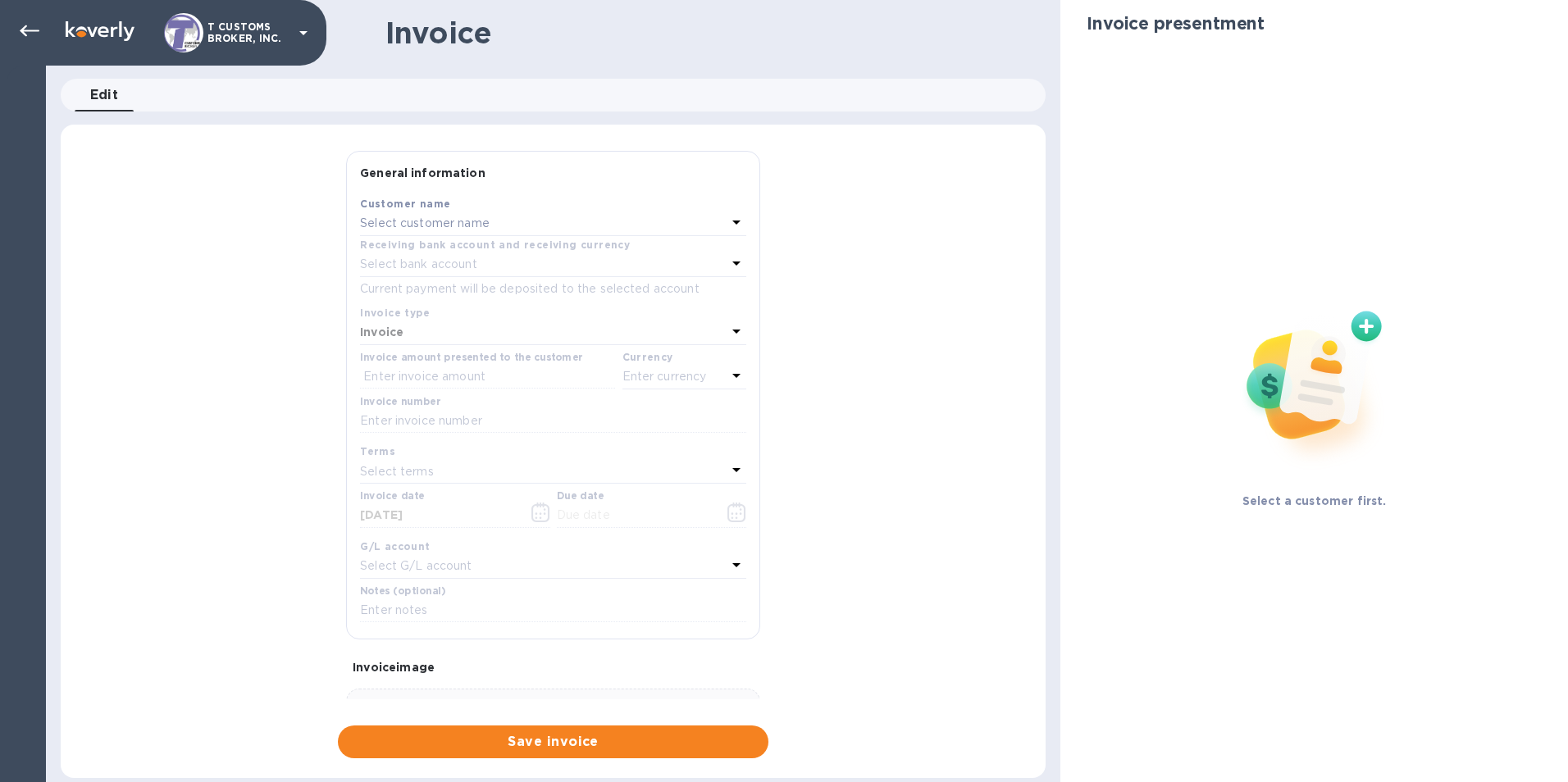
click at [563, 220] on div "Select customer name" at bounding box center [543, 223] width 367 height 23
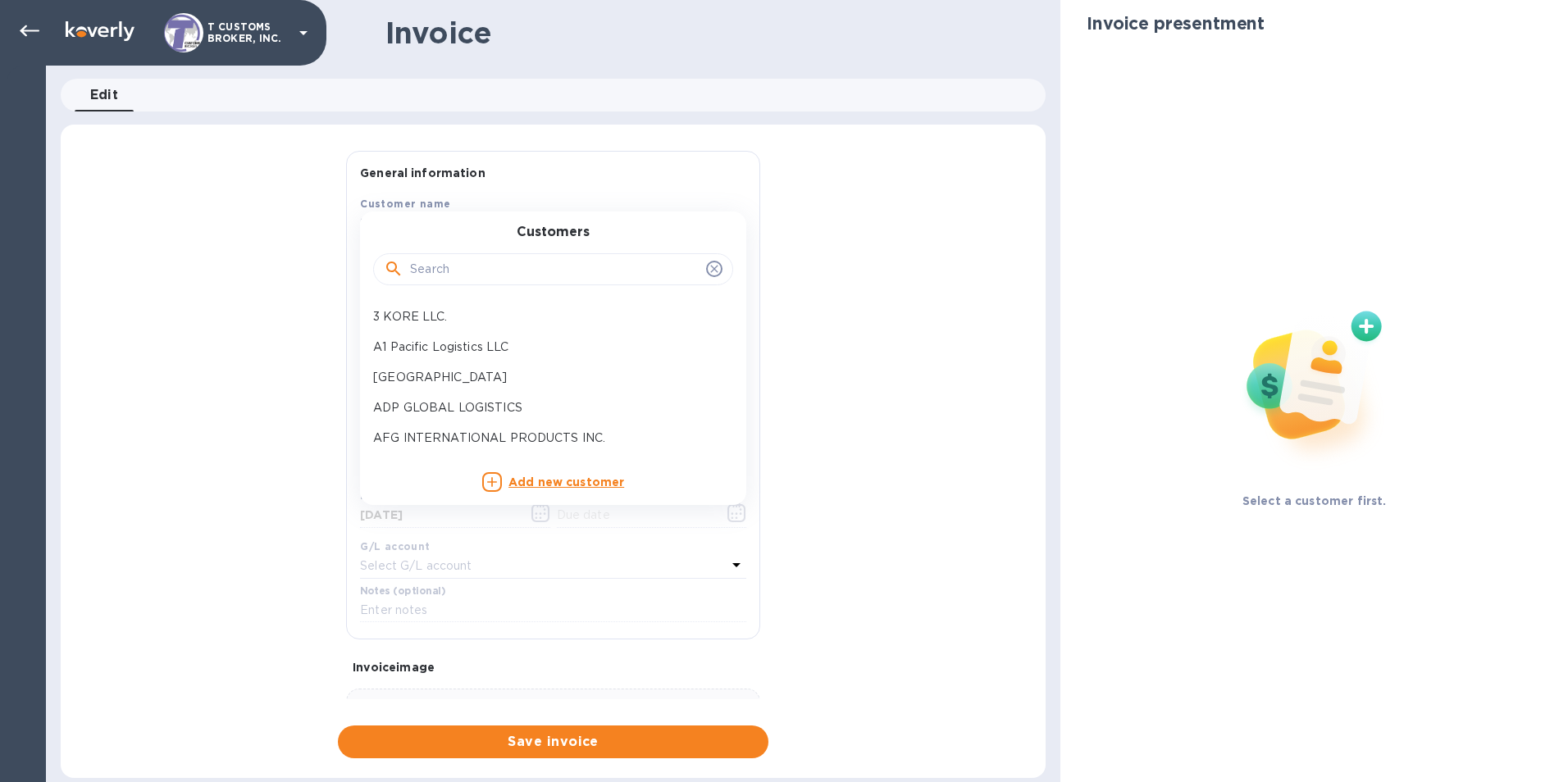
click at [405, 272] on div at bounding box center [553, 269] width 339 height 25
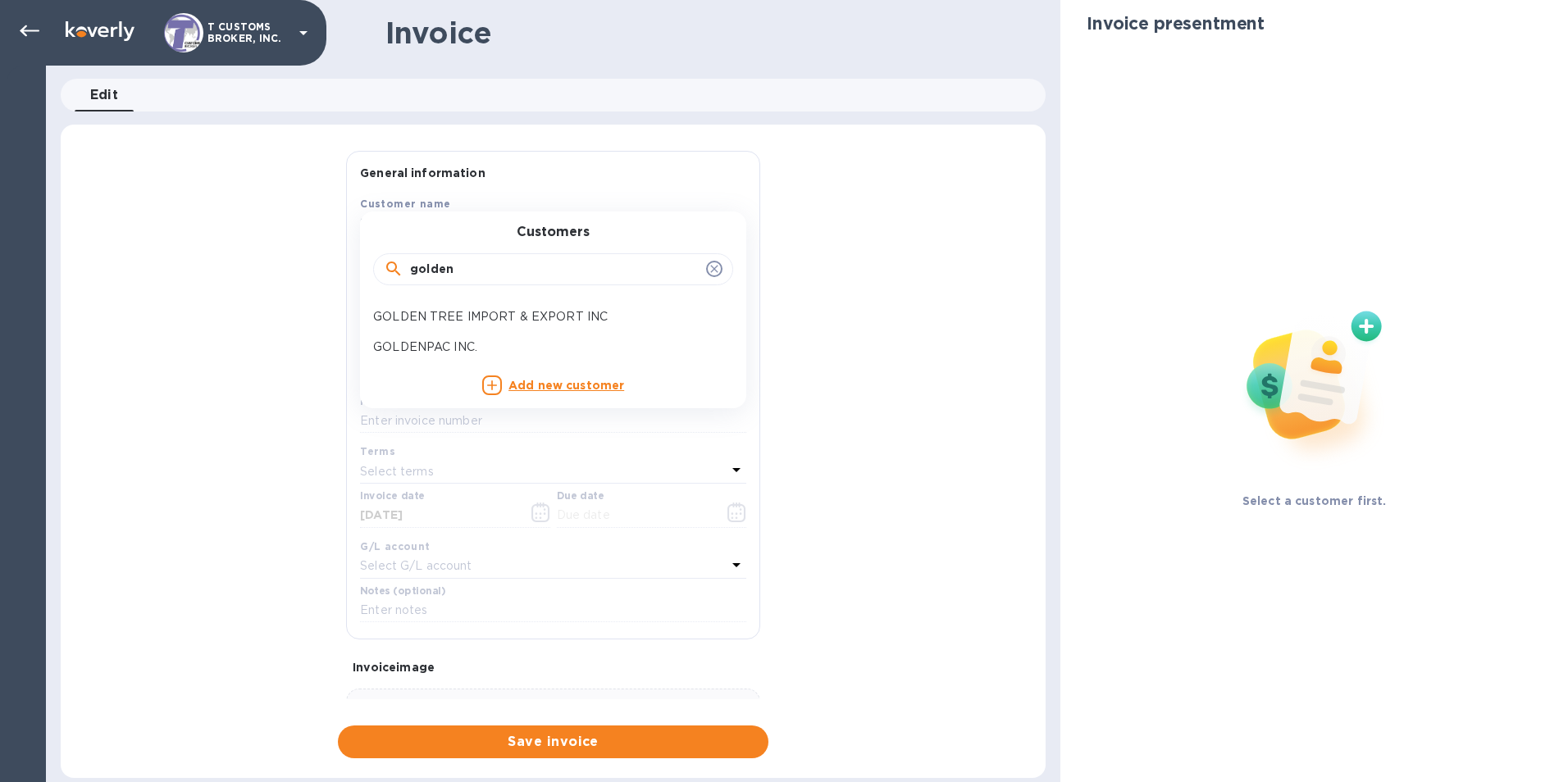
type input "golden"
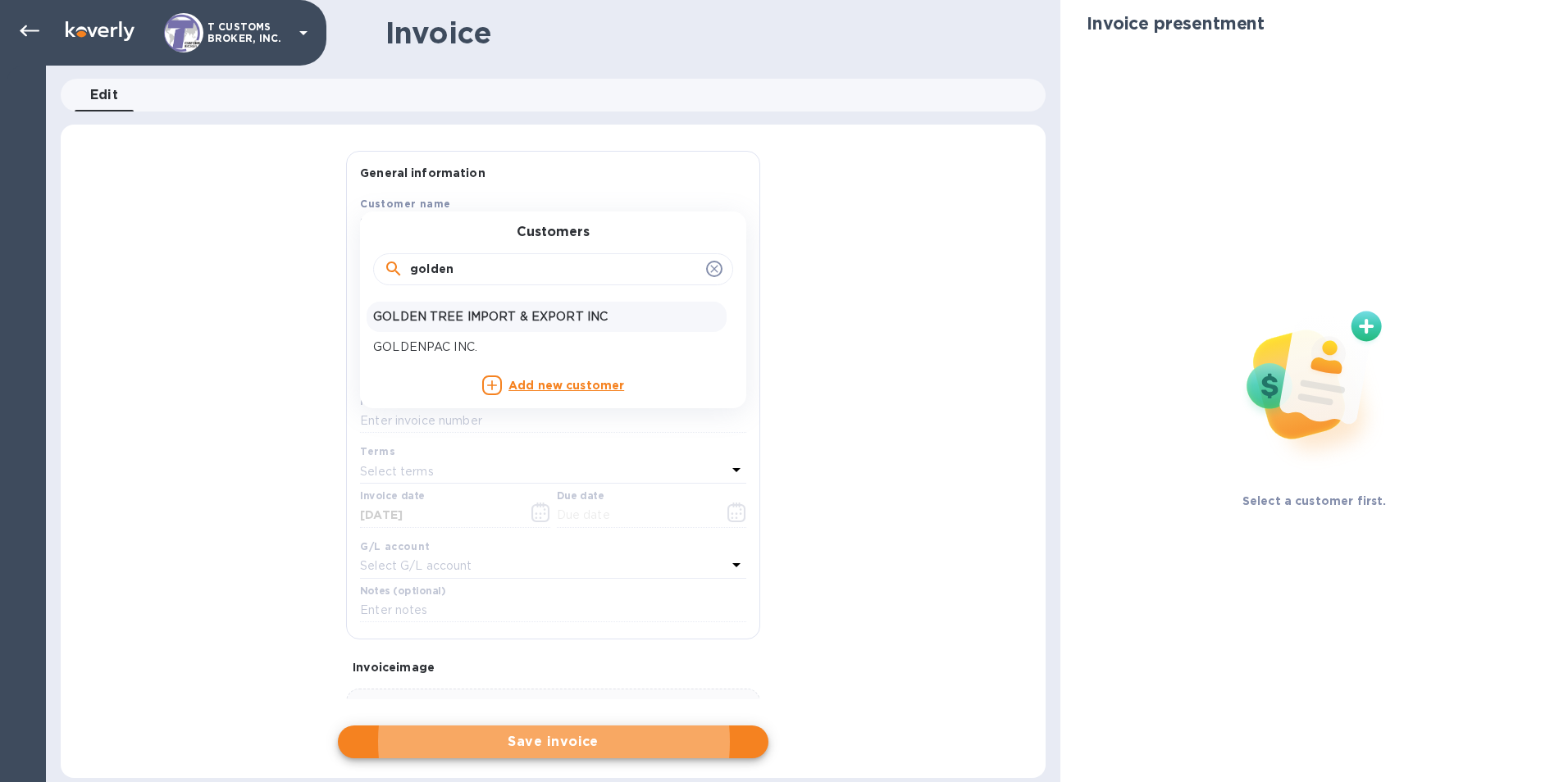
click at [422, 317] on p "GOLDEN TREE IMPORT & EXPORT INC" at bounding box center [546, 316] width 347 height 17
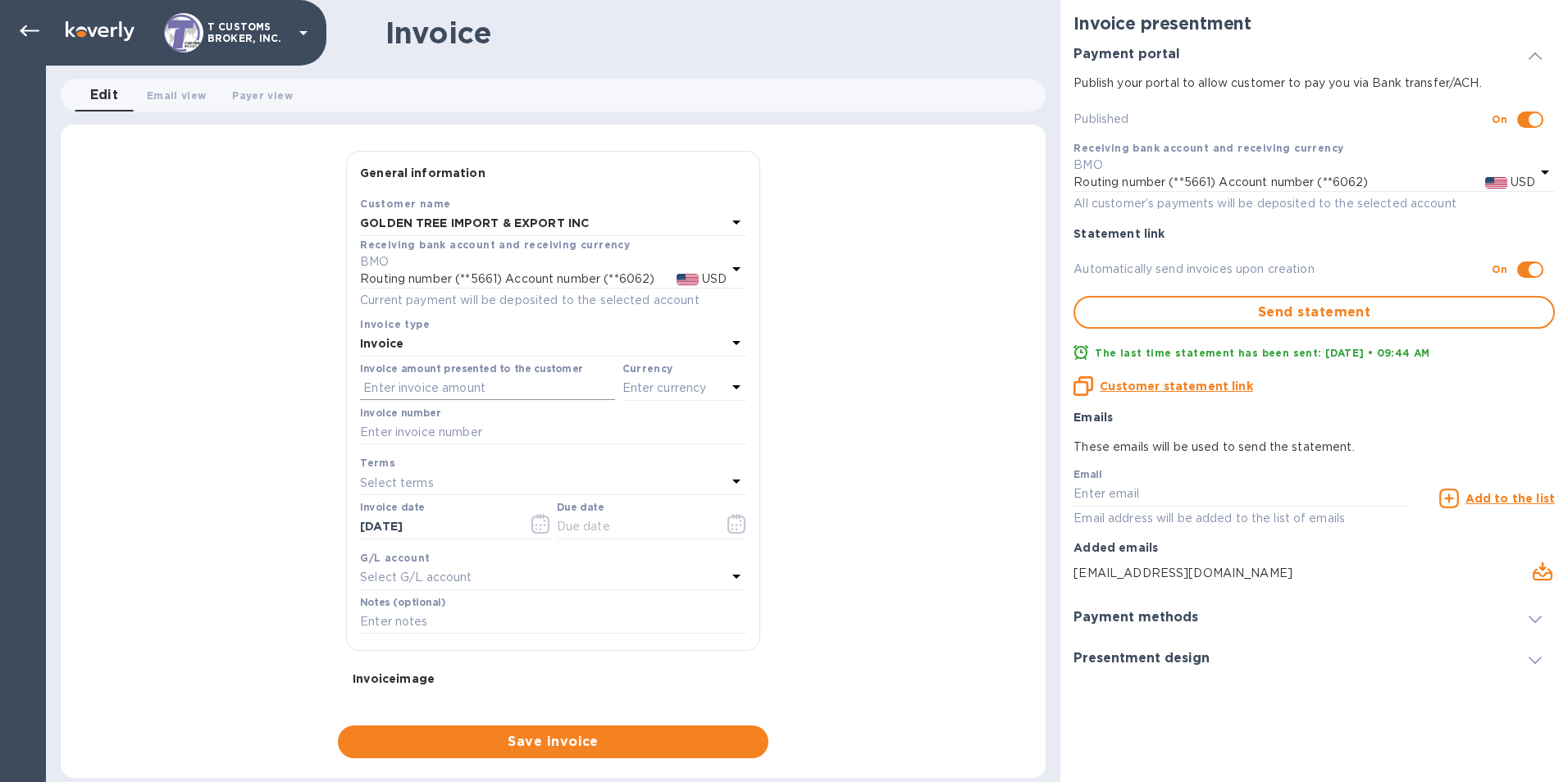
click at [392, 388] on input "text" at bounding box center [487, 389] width 255 height 25
type input "6,037.08"
click at [658, 392] on p "Enter currency" at bounding box center [664, 388] width 85 height 17
click at [483, 428] on div "USD" at bounding box center [524, 430] width 132 height 24
click at [367, 425] on input "text" at bounding box center [553, 432] width 387 height 25
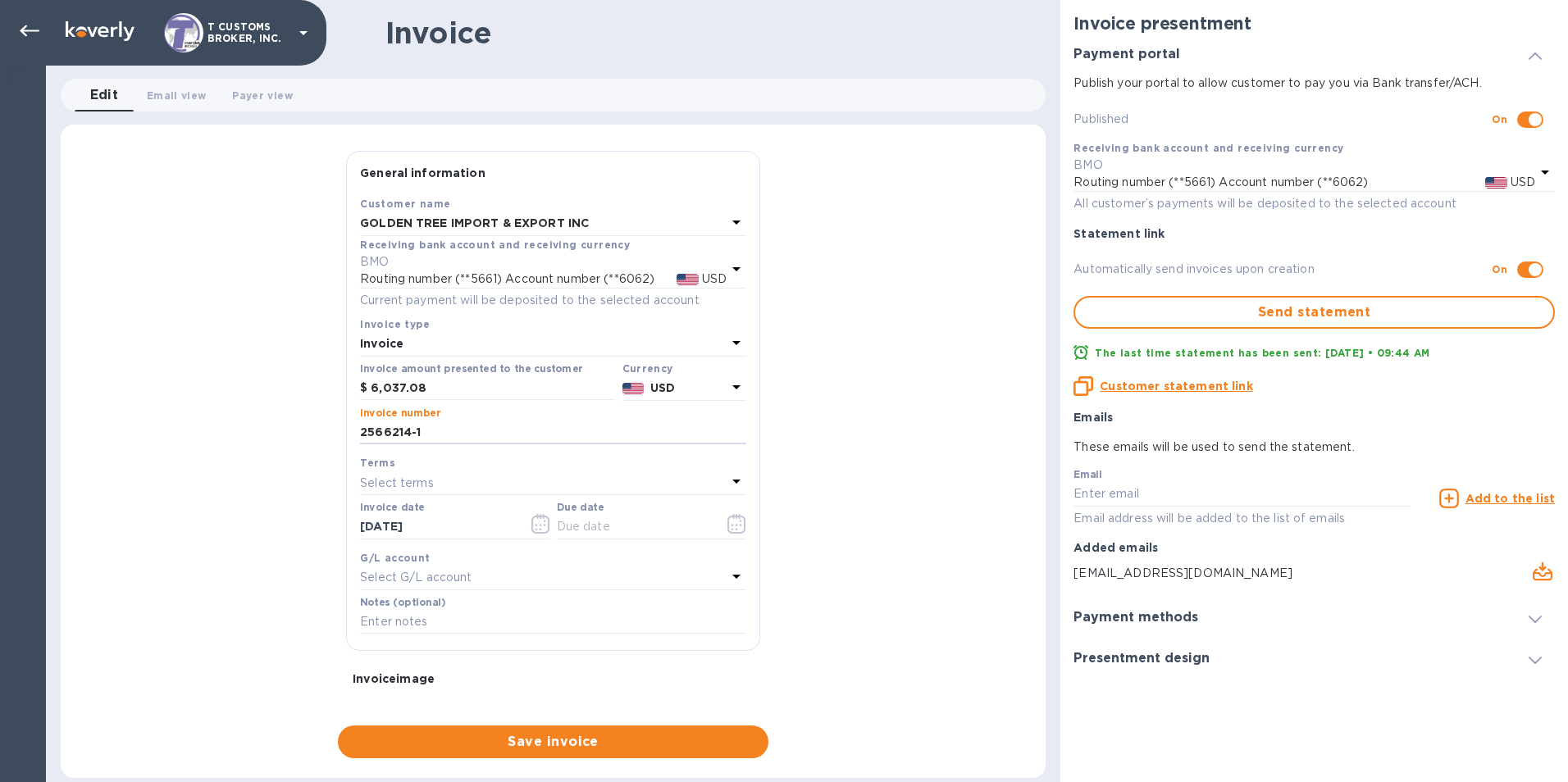
type input "2566214-1"
click at [372, 568] on div "Select G/L account" at bounding box center [543, 578] width 367 height 23
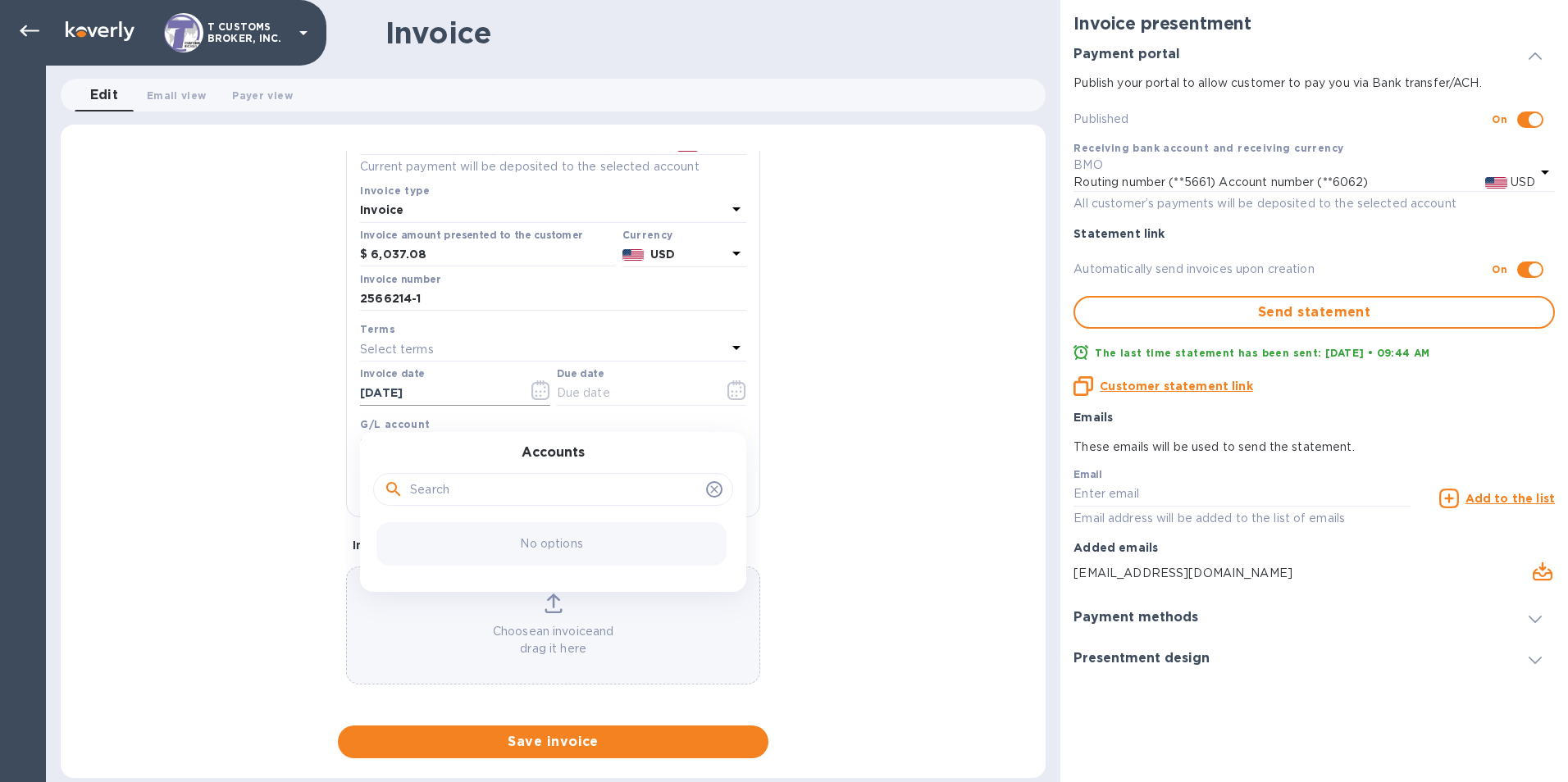
scroll to position [138, 0]
click at [389, 422] on b "G/L account" at bounding box center [394, 419] width 70 height 12
click at [388, 481] on input "text" at bounding box center [553, 483] width 387 height 25
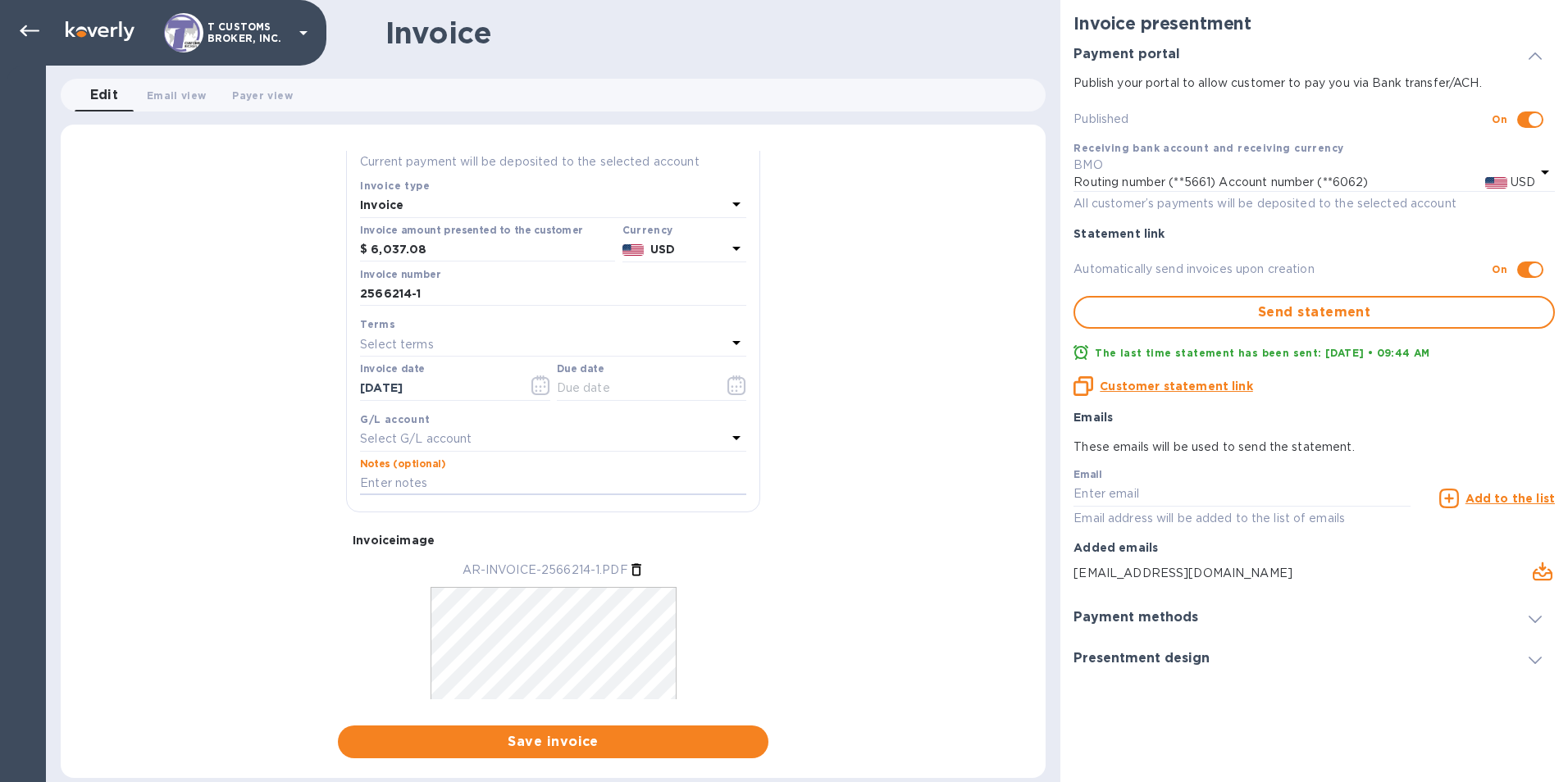
click at [727, 437] on icon at bounding box center [736, 438] width 20 height 20
click at [727, 437] on div "Accounts No options" at bounding box center [553, 507] width 387 height 159
click at [707, 489] on icon at bounding box center [713, 484] width 13 height 13
click at [396, 335] on div "Select terms" at bounding box center [543, 344] width 367 height 23
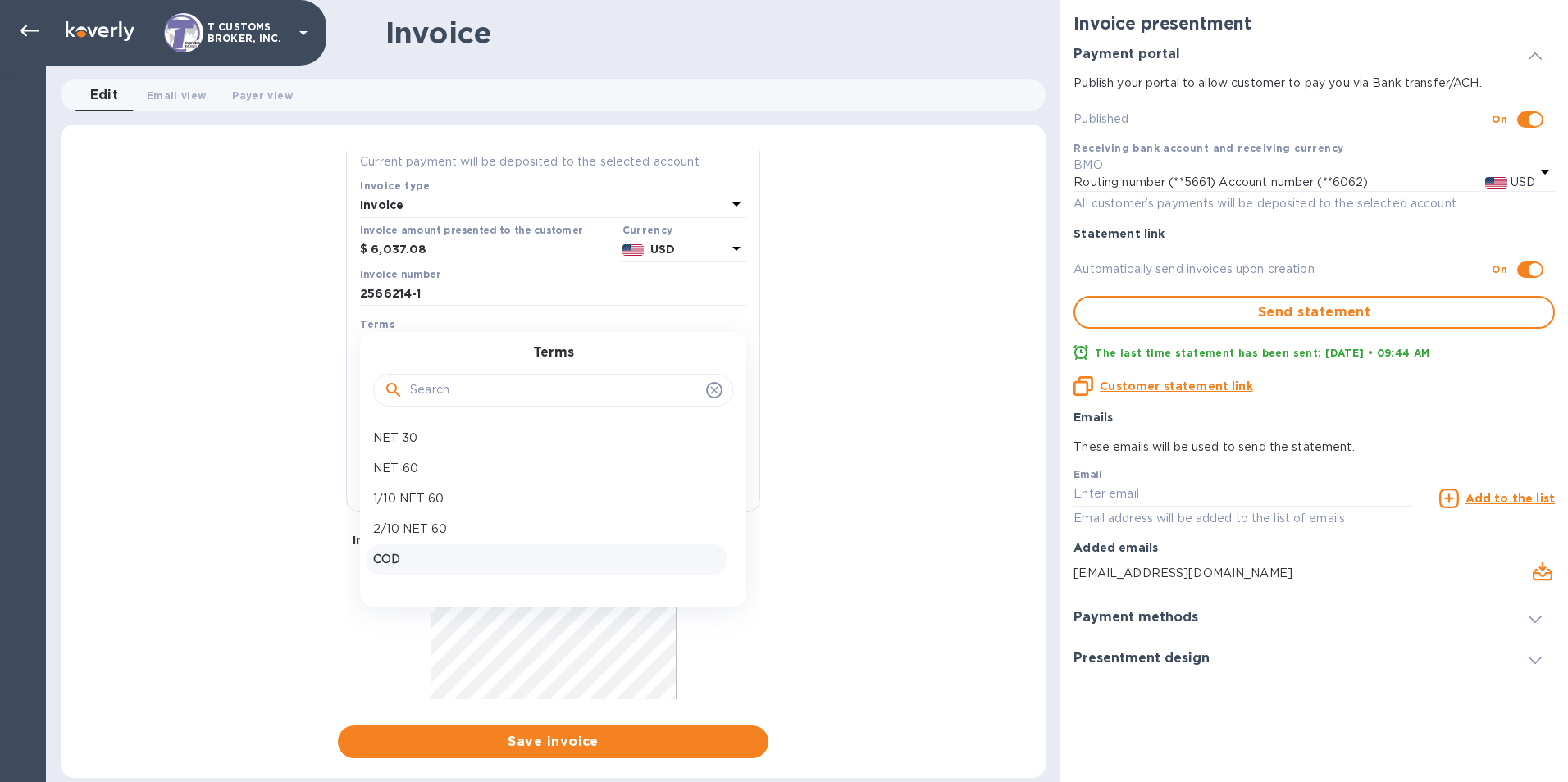
click at [392, 558] on p "COD" at bounding box center [546, 559] width 347 height 17
type input "10/10/2025"
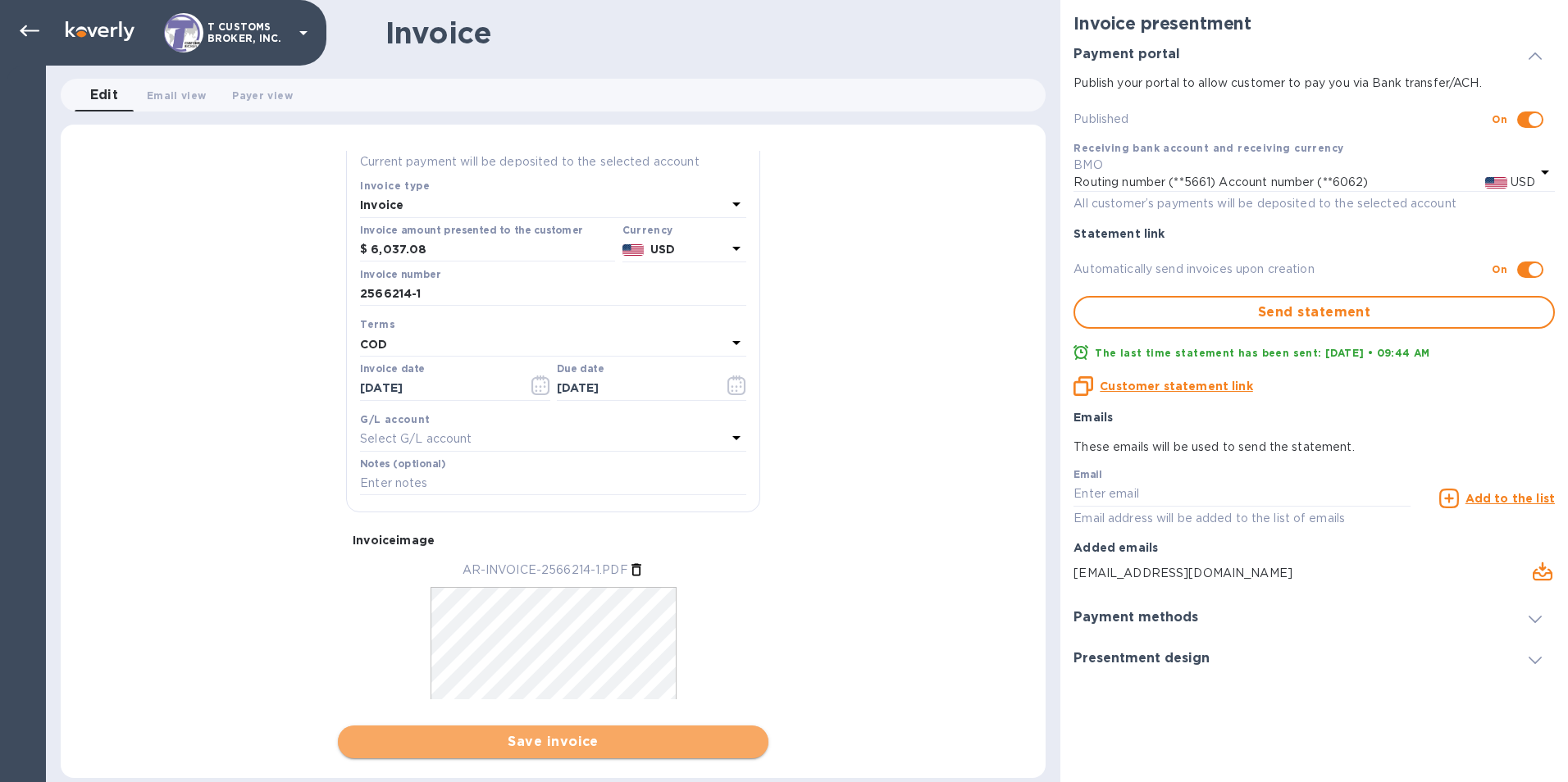
click at [541, 750] on span "Save invoice" at bounding box center [553, 742] width 404 height 20
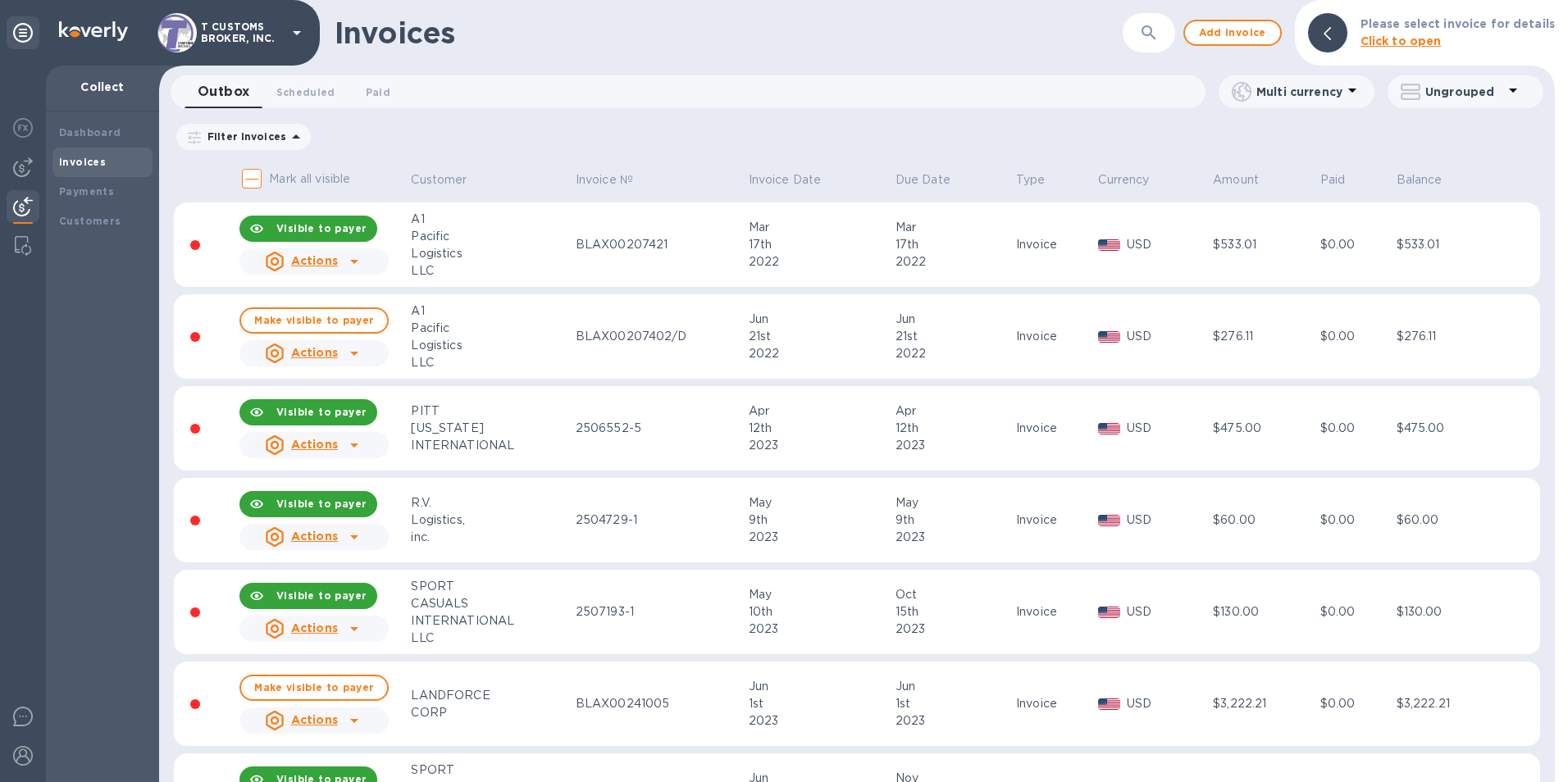
click at [1157, 40] on icon "button" at bounding box center [1149, 33] width 20 height 20
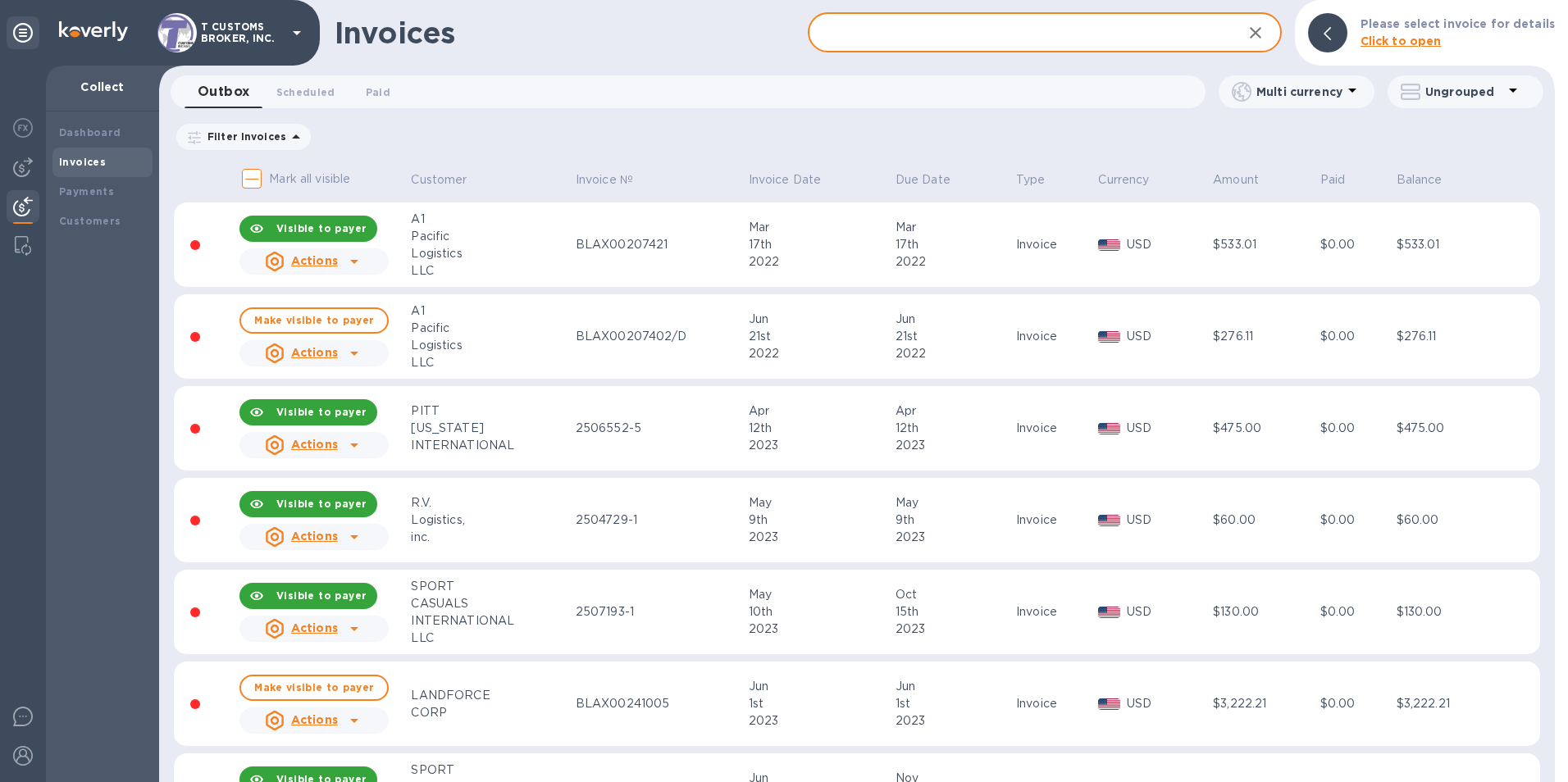
click at [888, 35] on input "text" at bounding box center [1018, 33] width 420 height 40
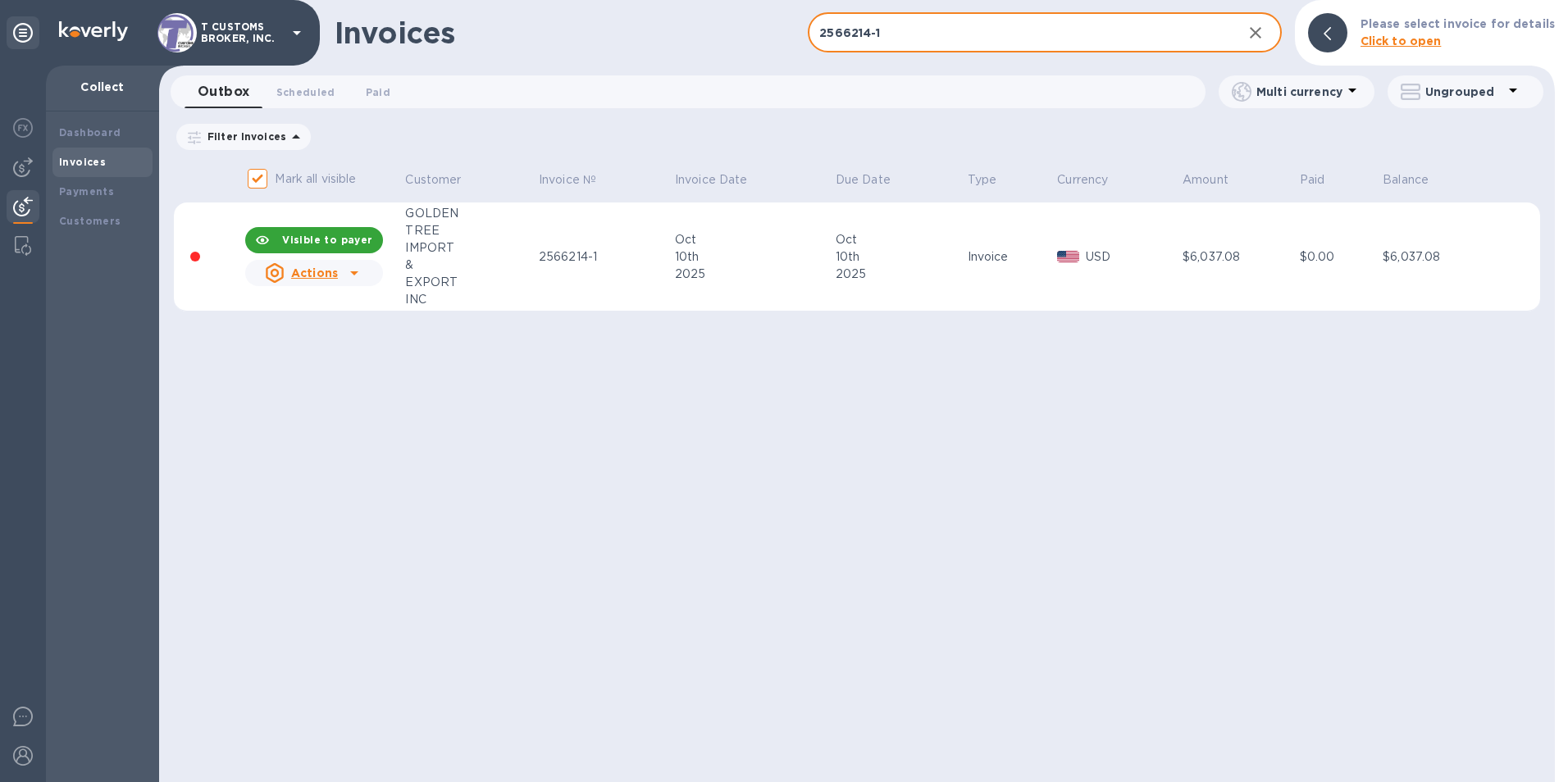
type input "2566214-1"
click at [606, 120] on div "Invoices 2566214-1 ​ Add invoice Please select invoice for details Click to ope…" at bounding box center [857, 391] width 1396 height 782
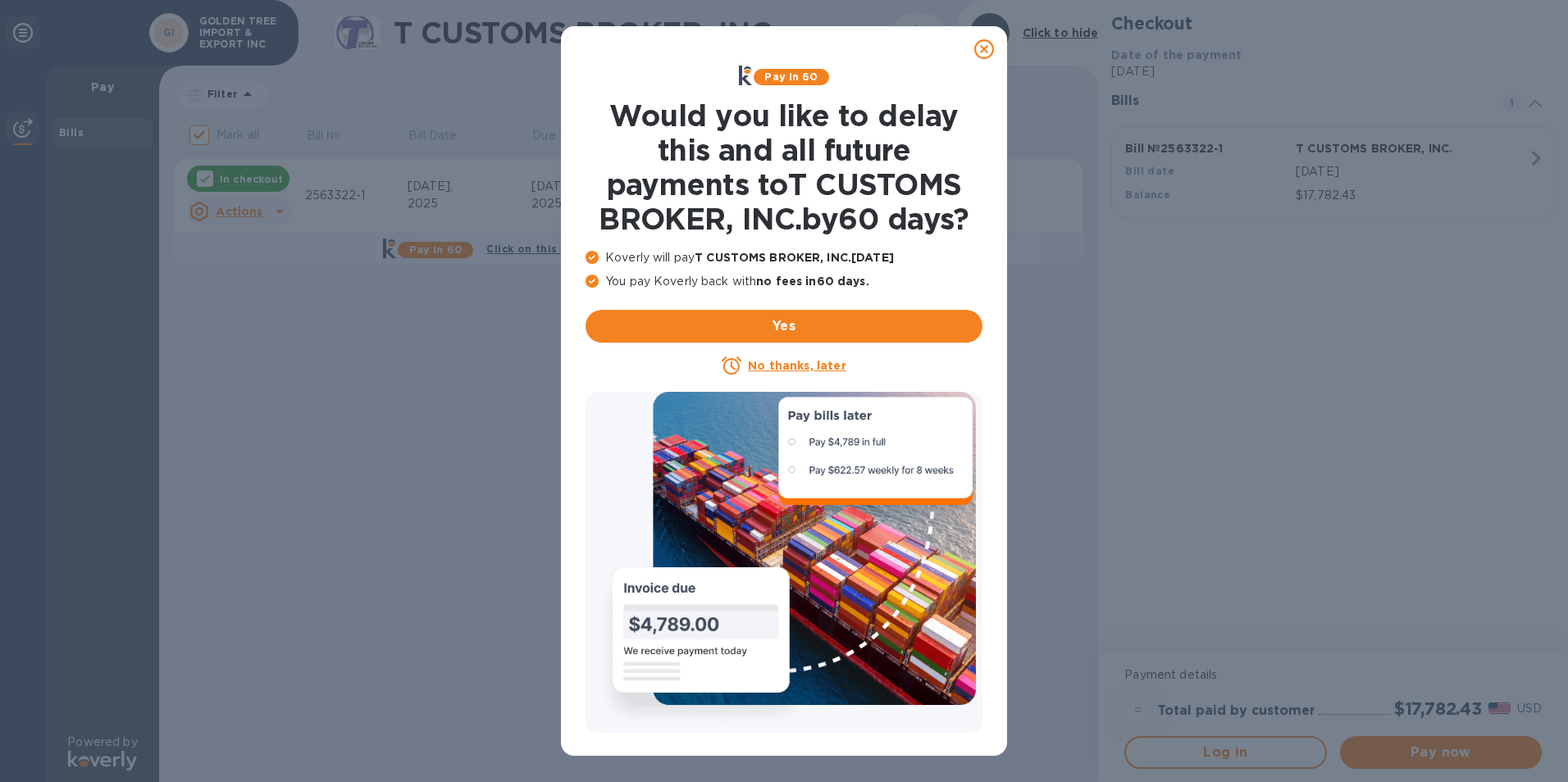
click at [981, 50] on icon at bounding box center [984, 50] width 20 height 20
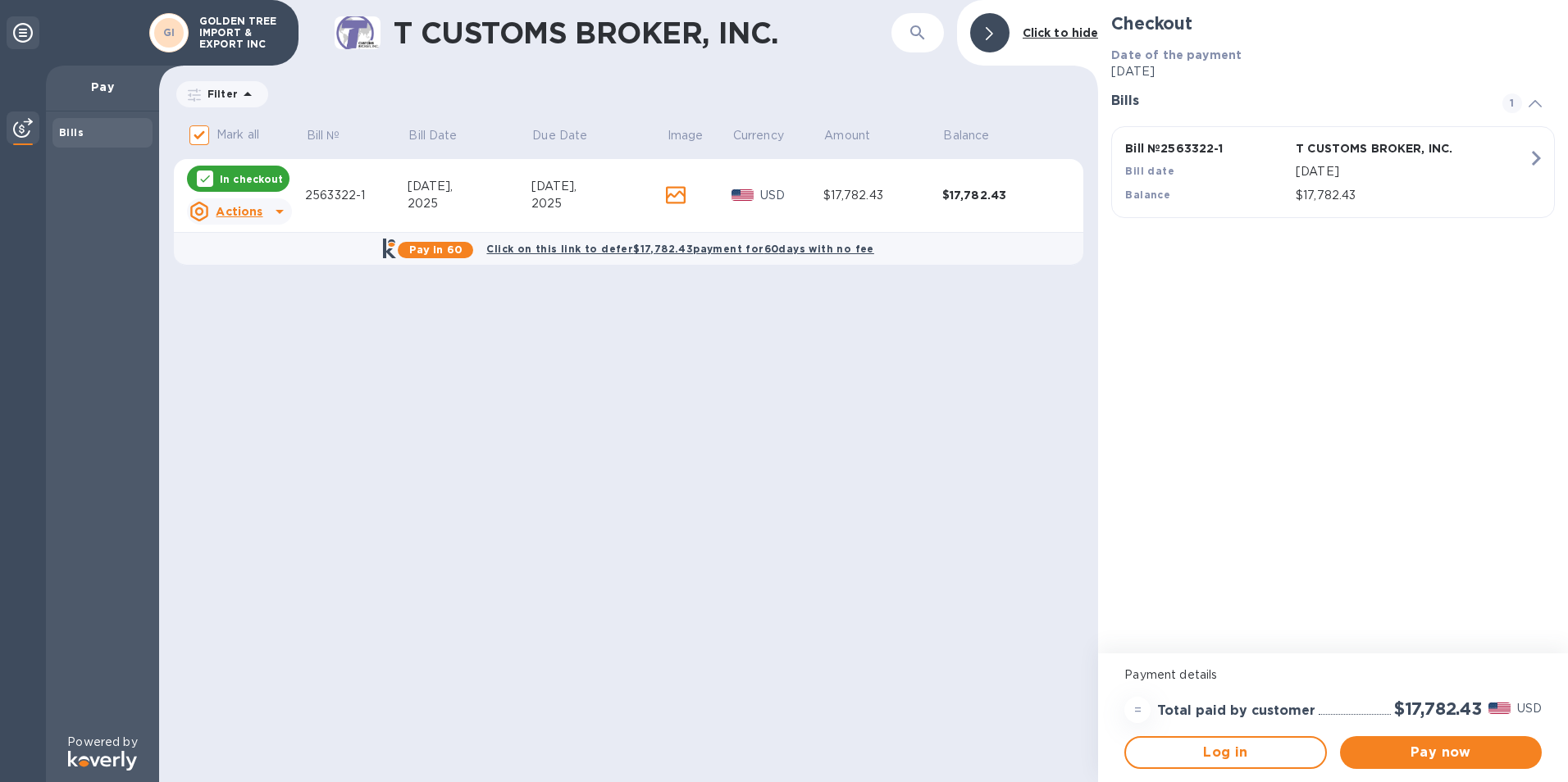
click at [783, 388] on div "T CUSTOMS BROKER, INC. ​ Click to hide Filter Amount Mark all Bill № Bill Date …" at bounding box center [629, 391] width 938 height 782
click at [380, 399] on div "T CUSTOMS BROKER, INC. ​ Click to hide Filter Amount Mark all Bill № Bill Date …" at bounding box center [629, 391] width 938 height 782
click at [917, 35] on icon "button" at bounding box center [917, 33] width 14 height 14
